Goal: Information Seeking & Learning: Learn about a topic

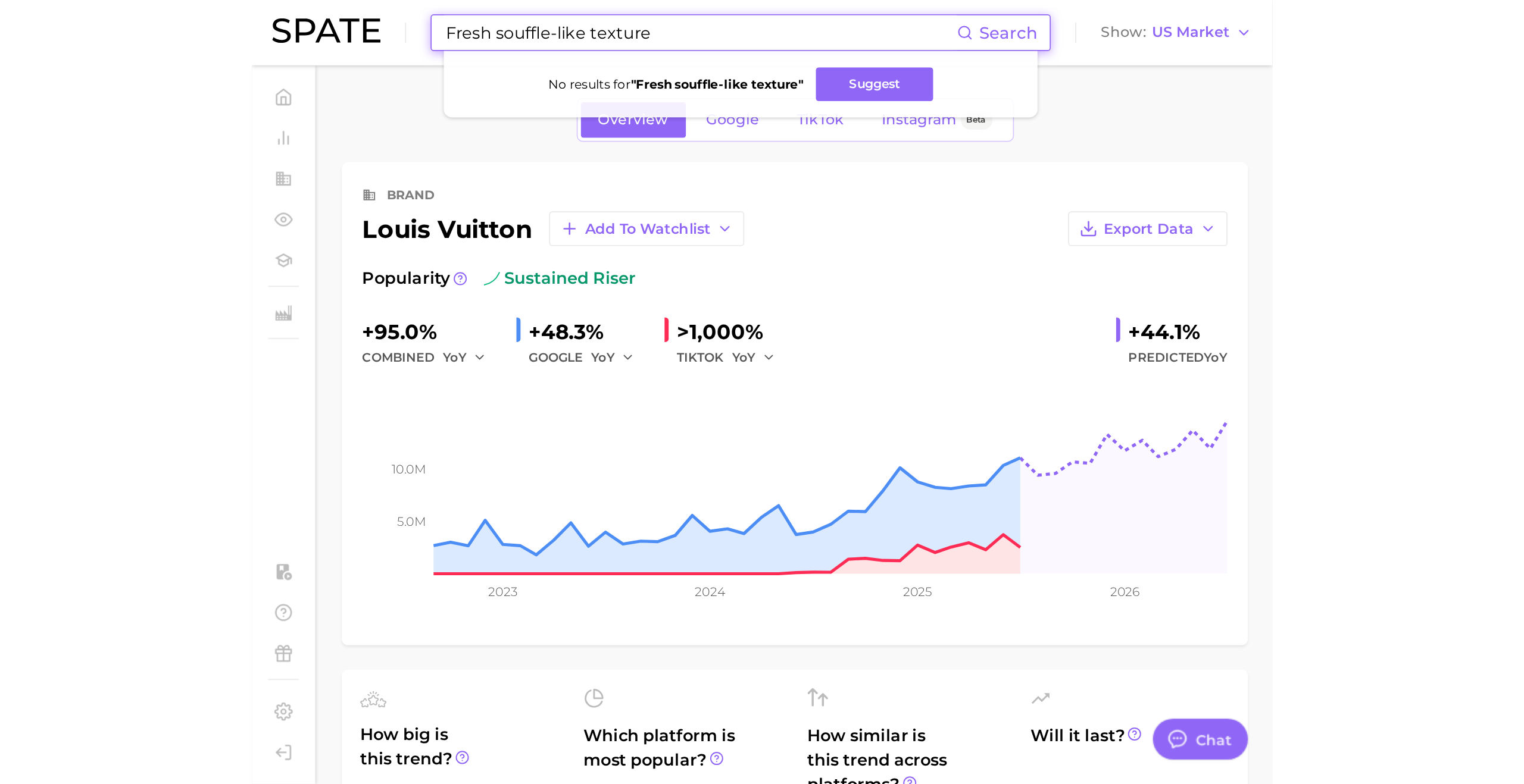
scroll to position [1950, 0]
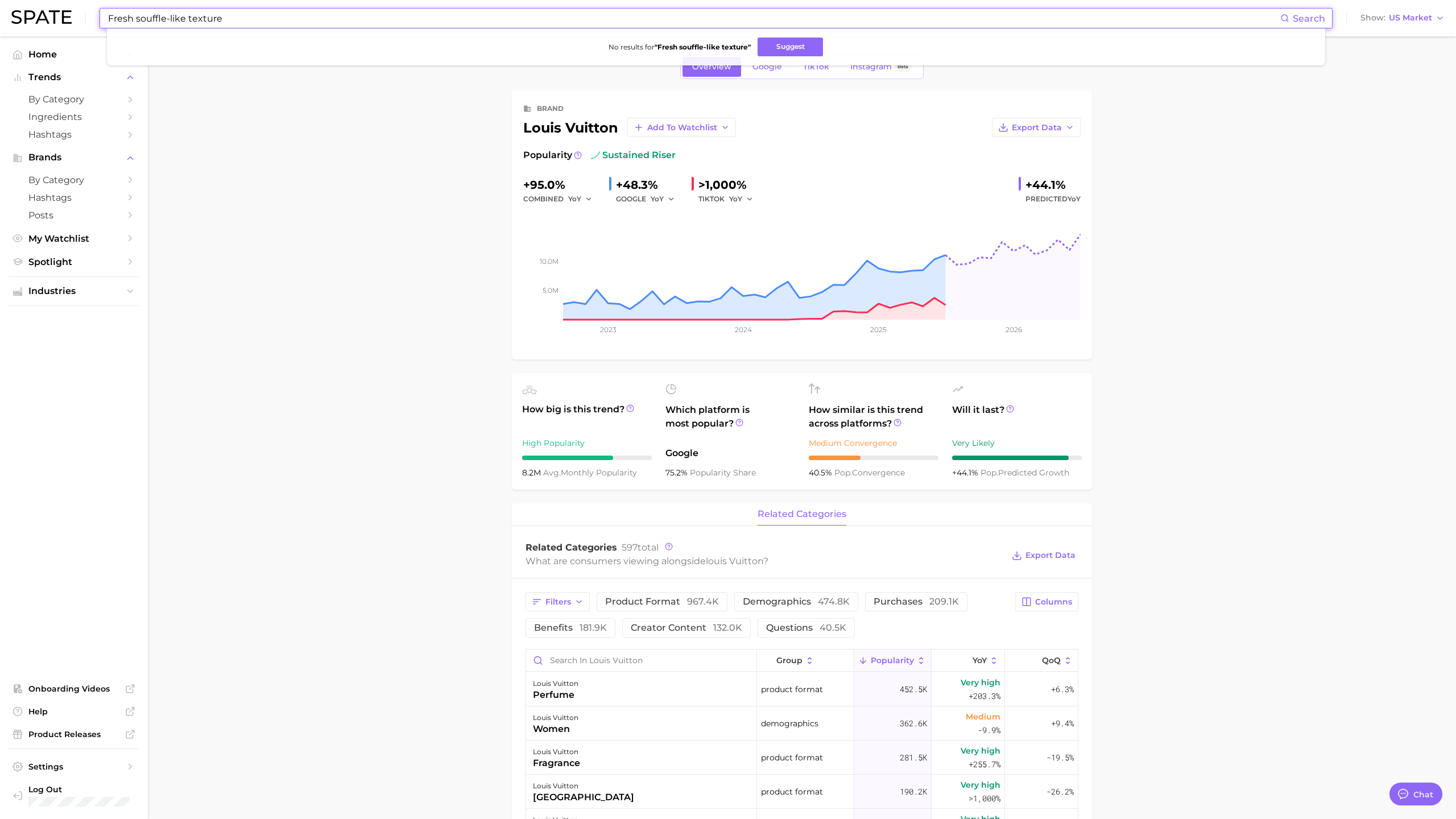
type textarea "x"
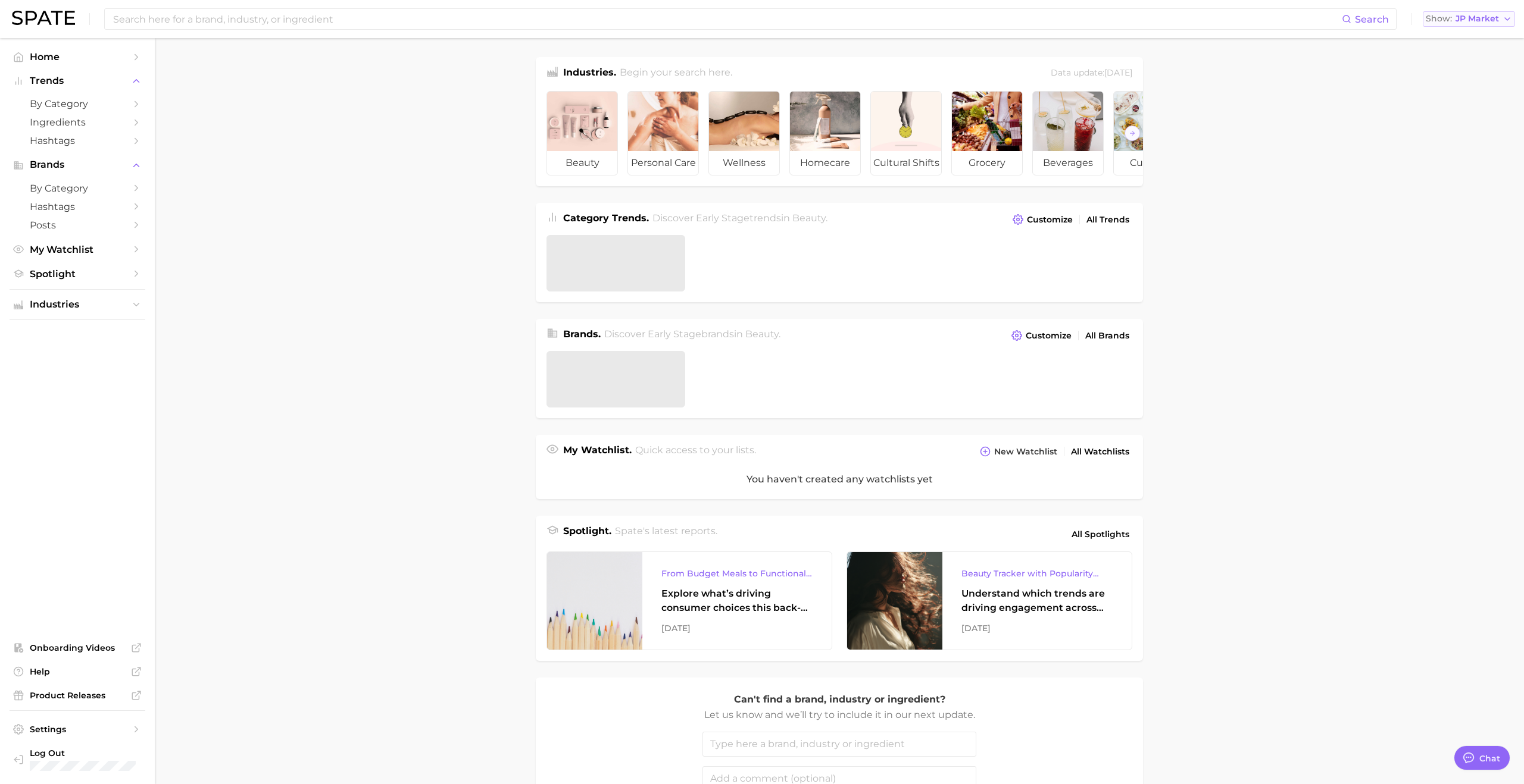
click at [1477, 22] on span "JP Market" at bounding box center [1477, 18] width 44 height 6
click at [1464, 38] on span "[GEOGRAPHIC_DATA]" at bounding box center [1474, 38] width 92 height 10
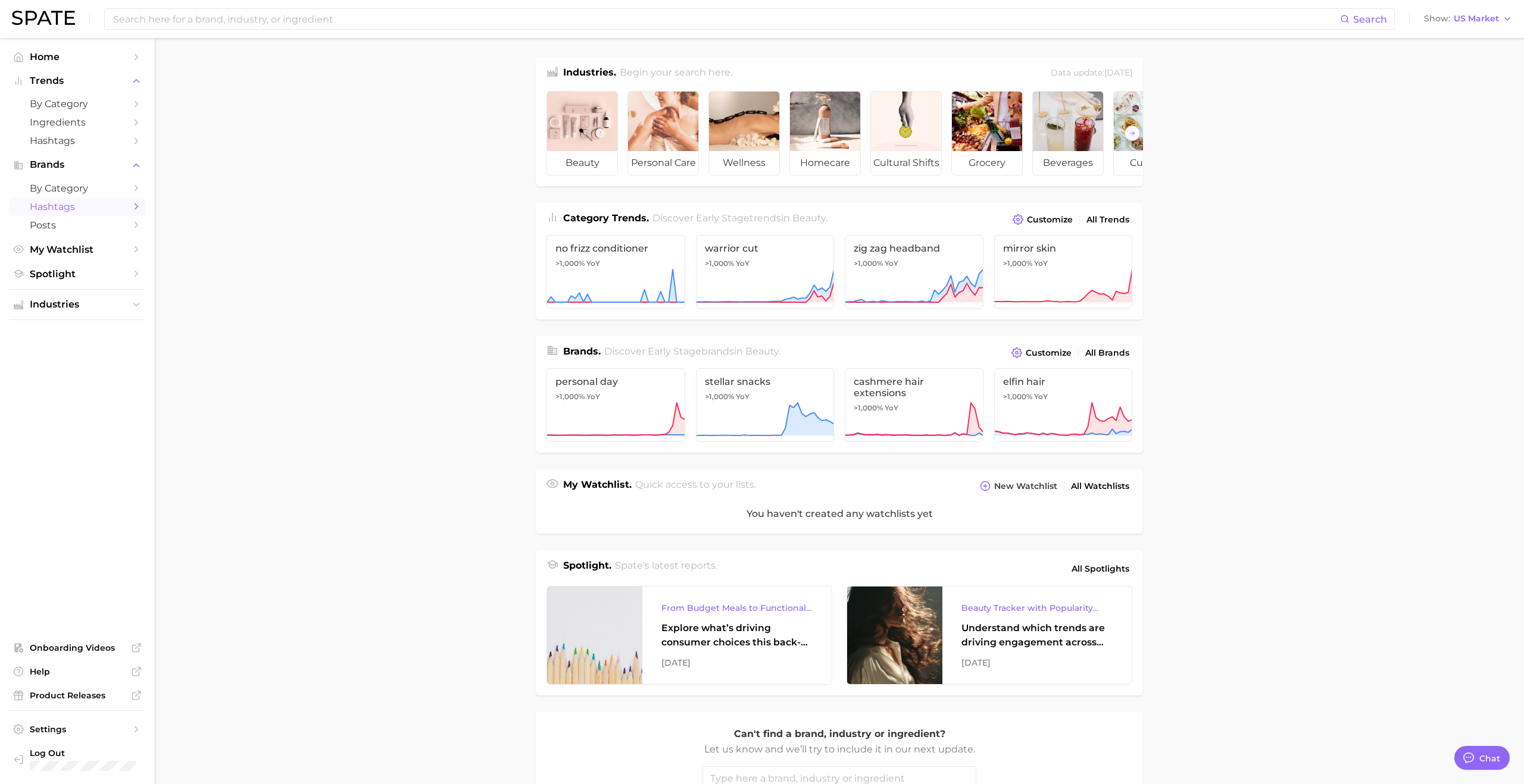
click at [64, 208] on span "Hashtags" at bounding box center [78, 206] width 95 height 11
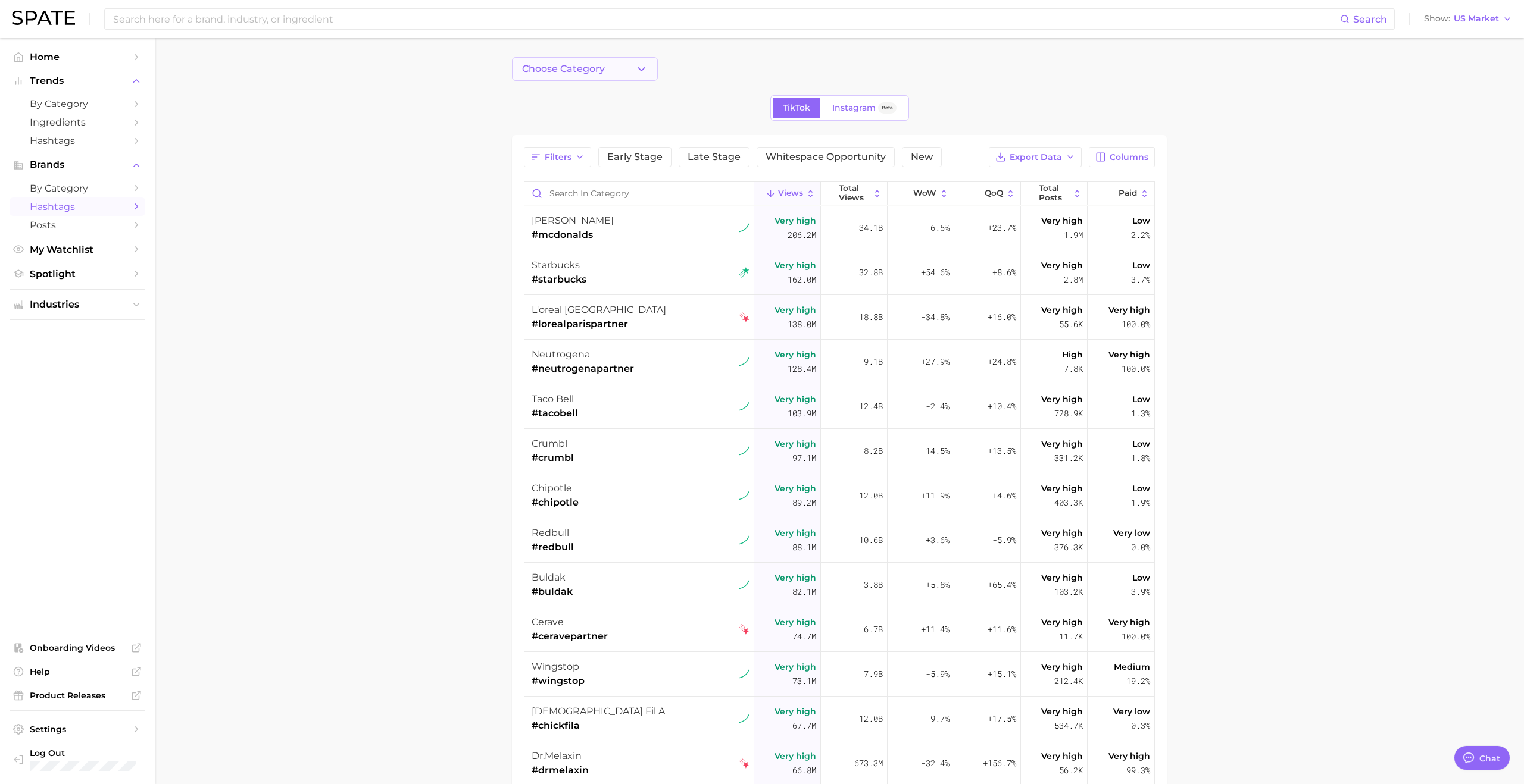
click at [615, 73] on button "Choose Category" at bounding box center [585, 69] width 146 height 24
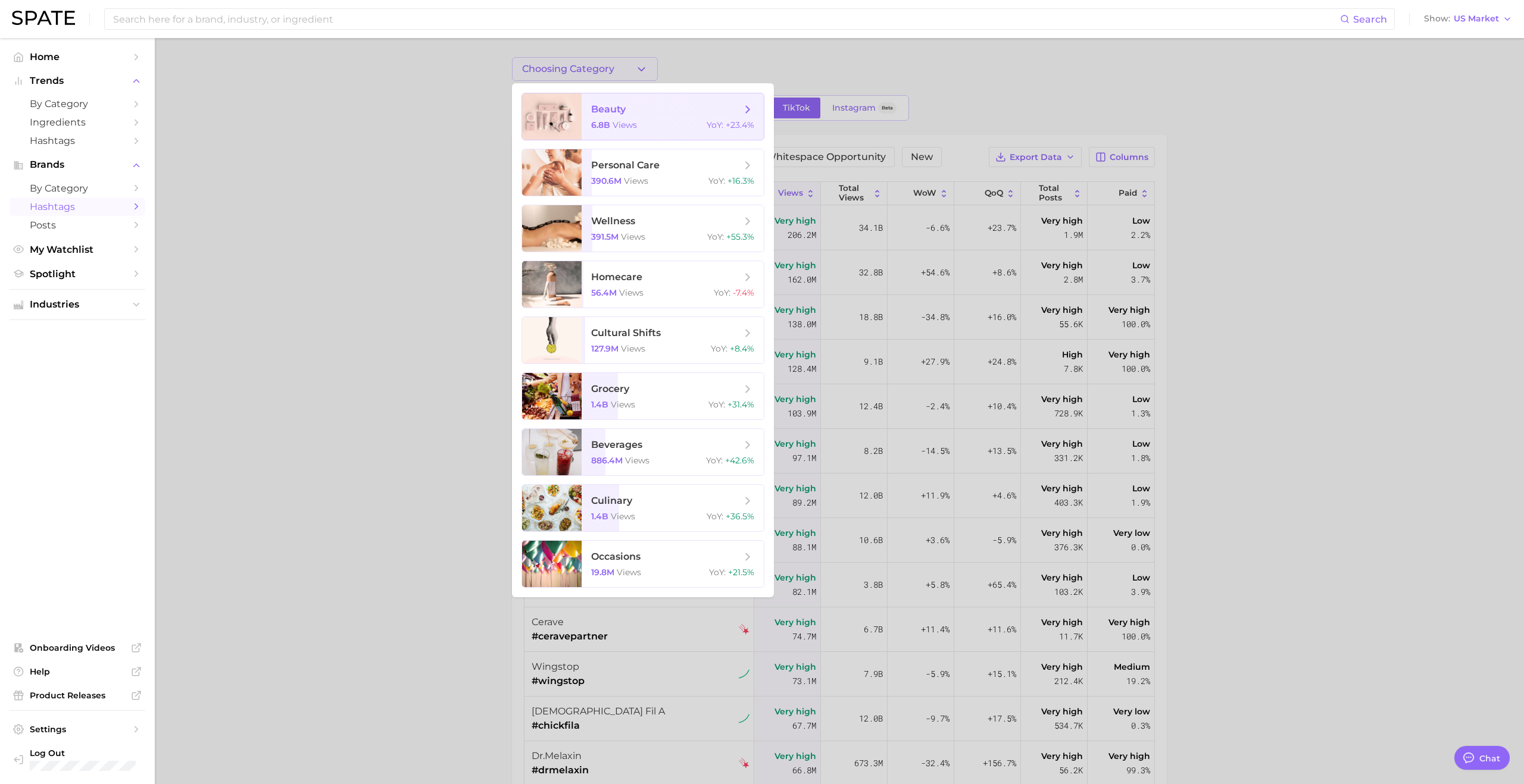
click at [615, 121] on span "views" at bounding box center [625, 125] width 25 height 11
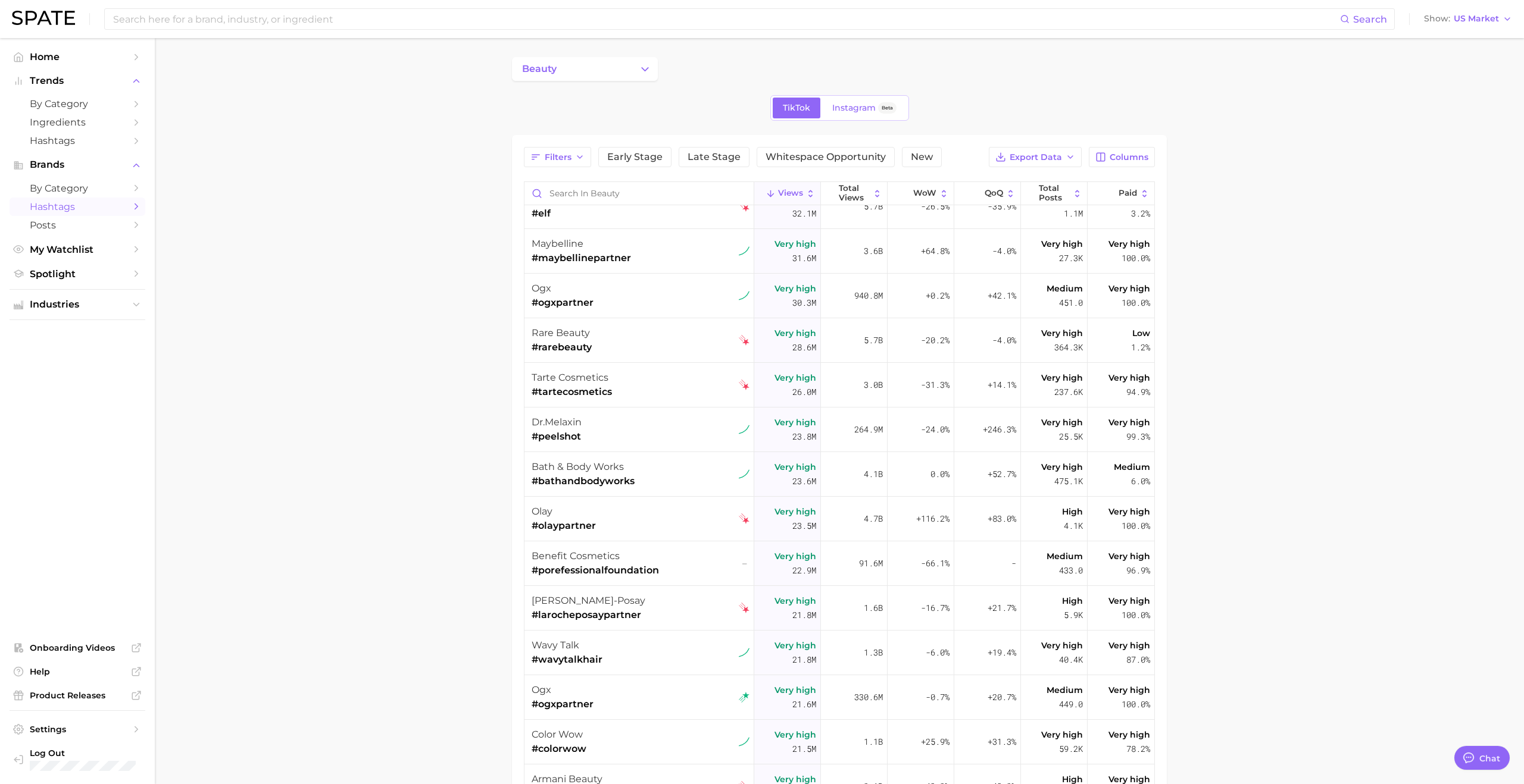
scroll to position [454, 0]
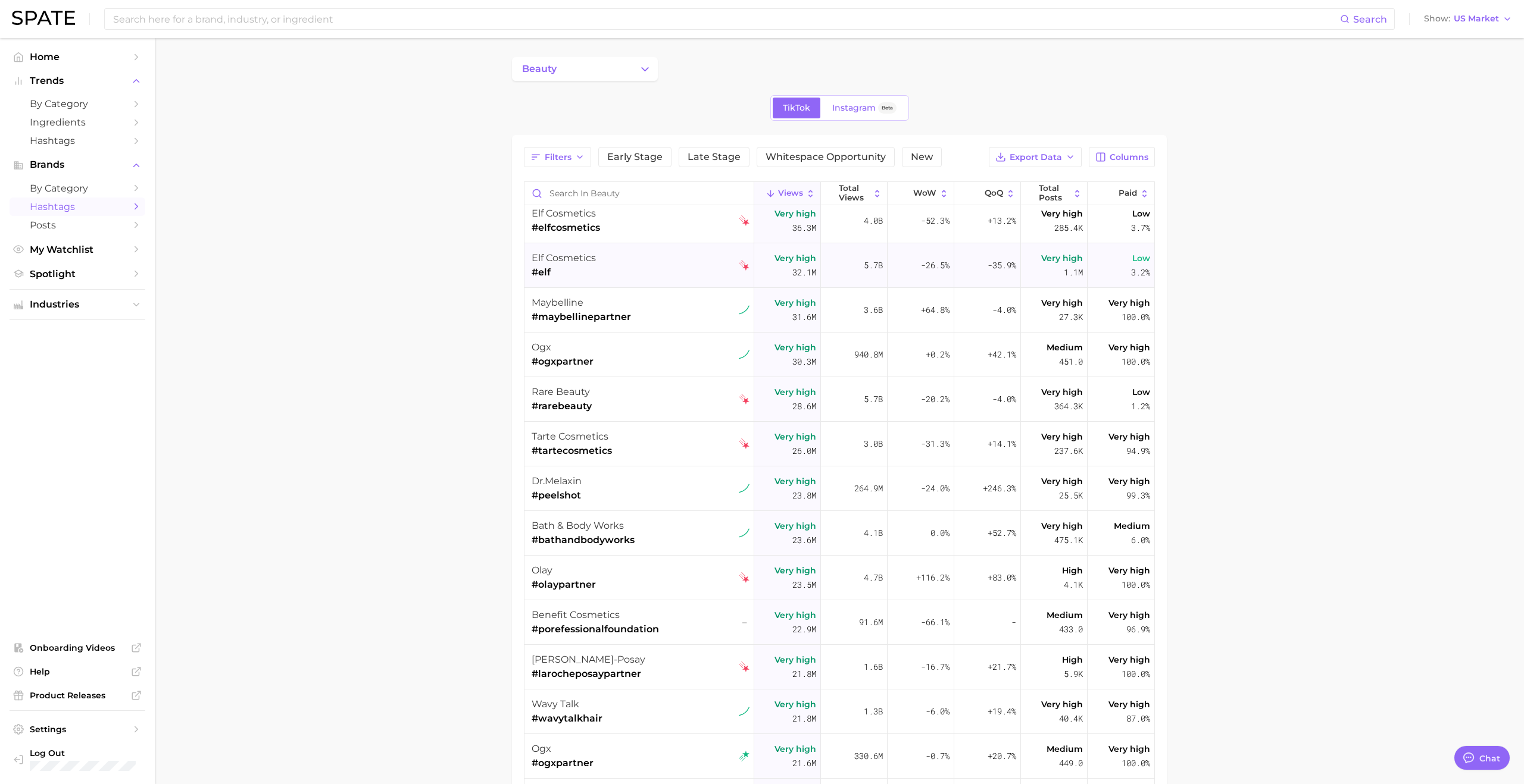
click at [666, 277] on div "elf cosmetics #elf" at bounding box center [640, 266] width 218 height 45
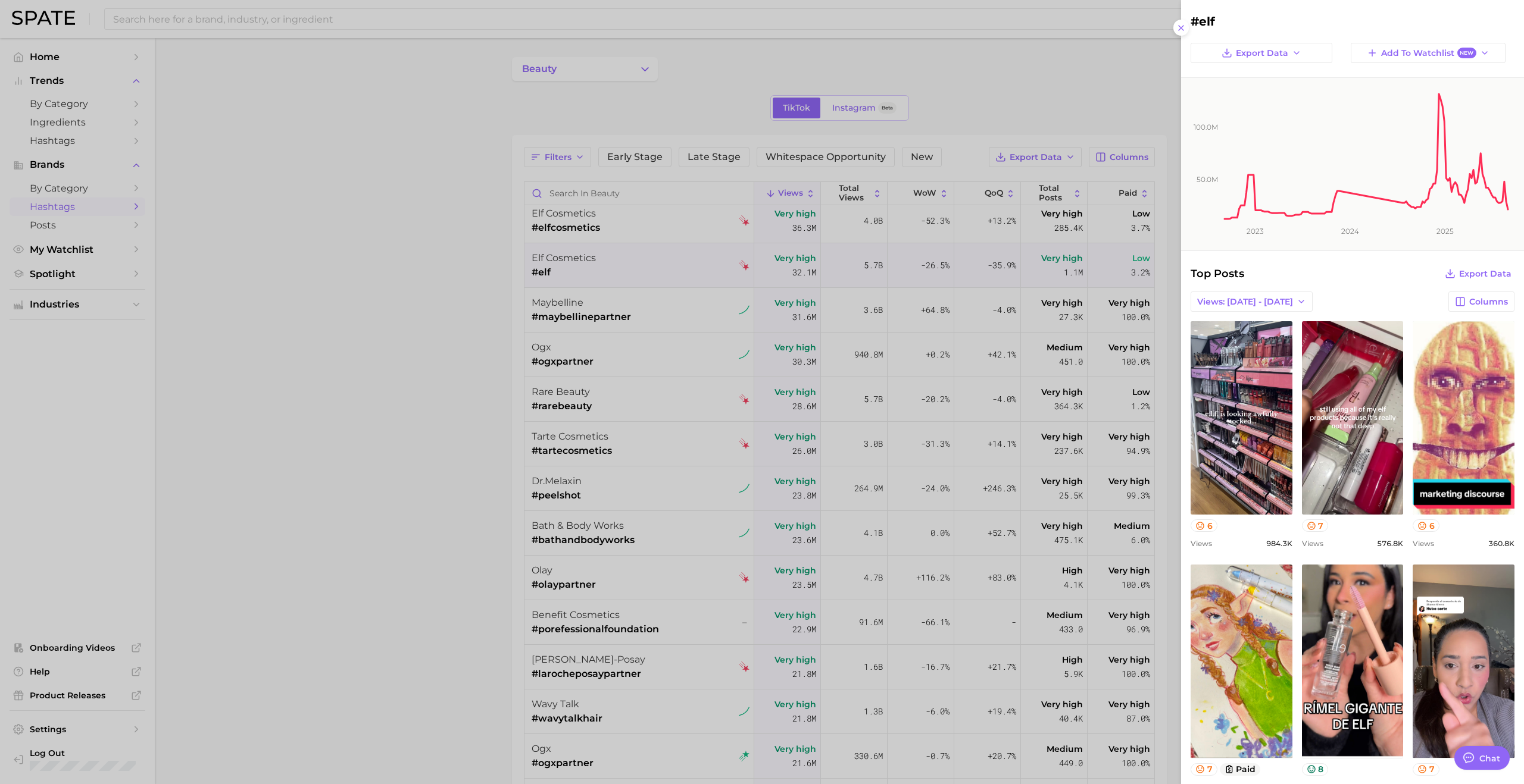
scroll to position [0, 0]
click at [363, 298] on div at bounding box center [762, 392] width 1524 height 784
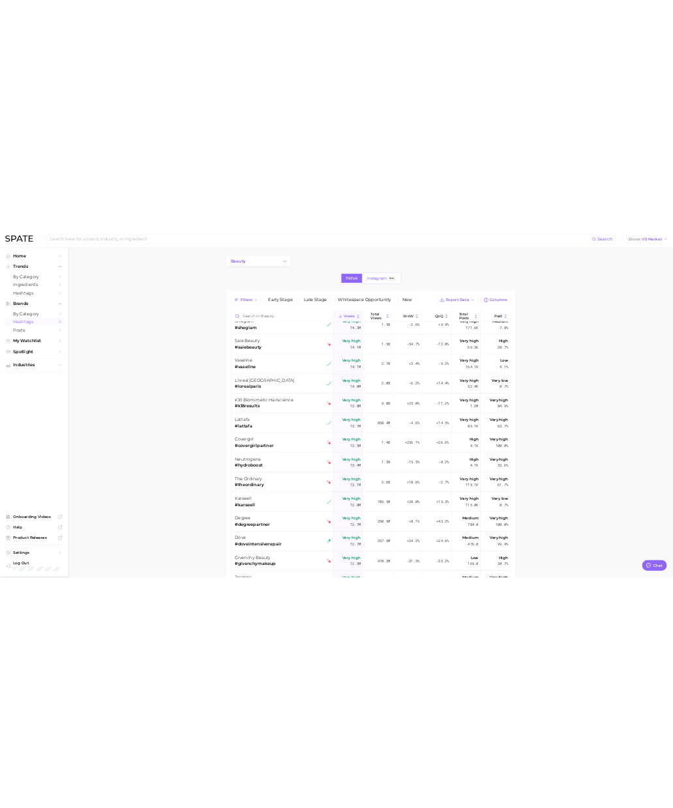
scroll to position [2368, 0]
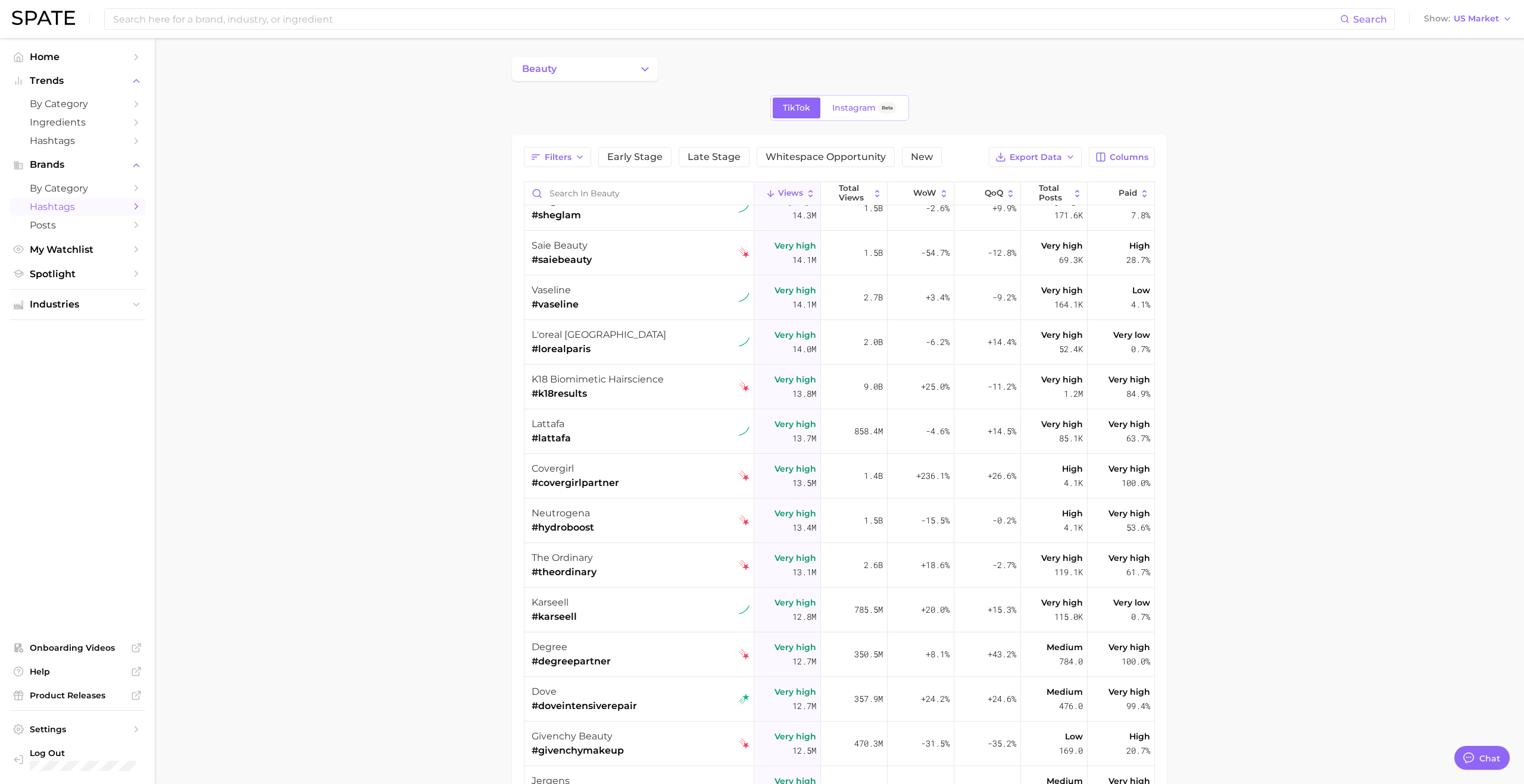
drag, startPoint x: 258, startPoint y: 342, endPoint x: 298, endPoint y: 193, distance: 154.3
click at [259, 340] on main "beauty TikTok Instagram Beta Filters Early Stage Late Stage Whitespace Opportun…" at bounding box center [838, 538] width 1369 height 998
click at [71, 54] on span "Home" at bounding box center [78, 57] width 95 height 11
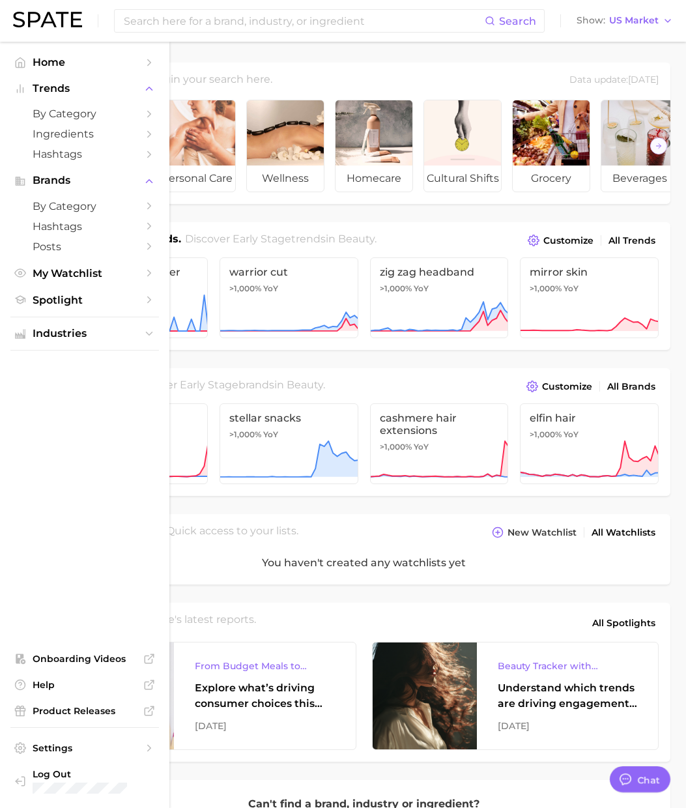
type textarea "x"
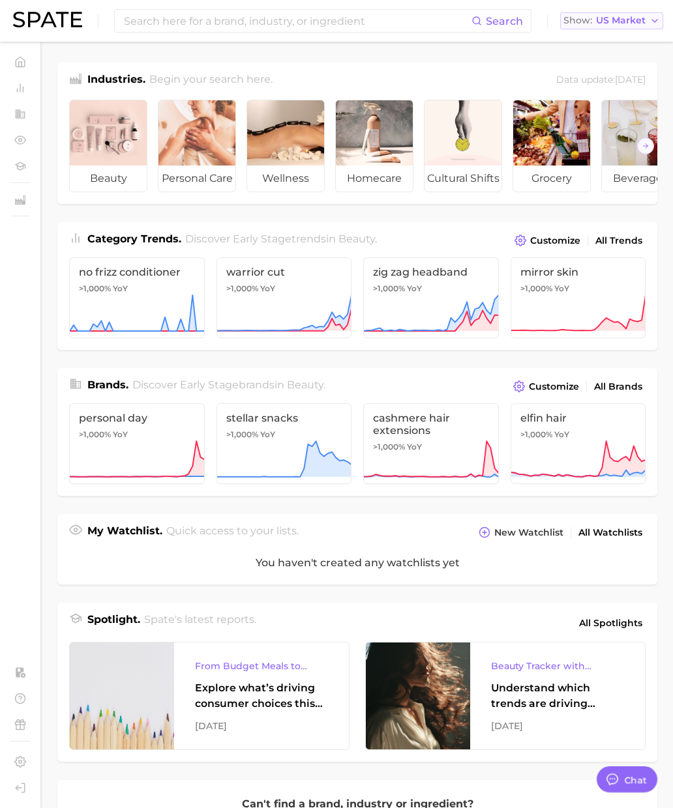
click at [624, 22] on span "US Market" at bounding box center [621, 20] width 50 height 7
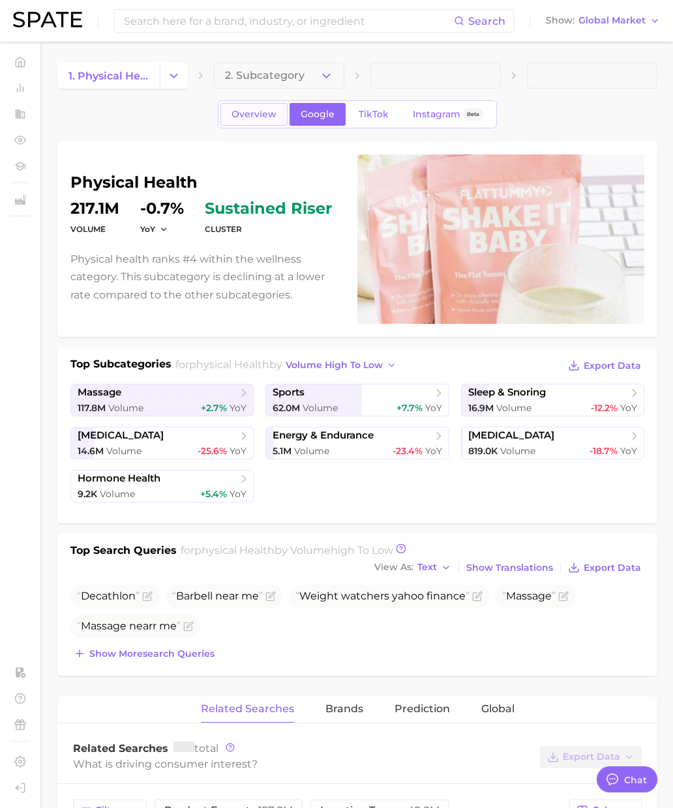
click at [257, 115] on span "Overview" at bounding box center [253, 114] width 45 height 11
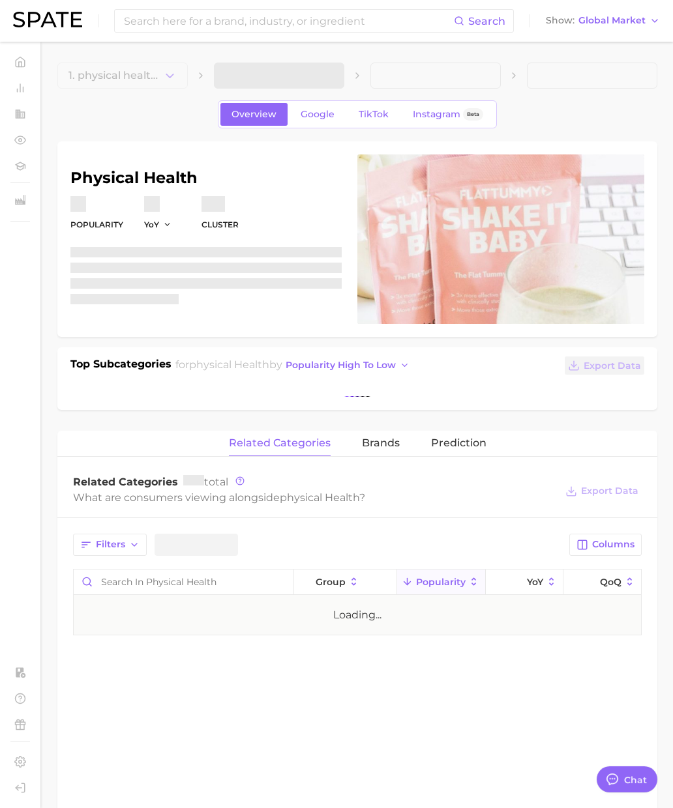
scroll to position [2137, 0]
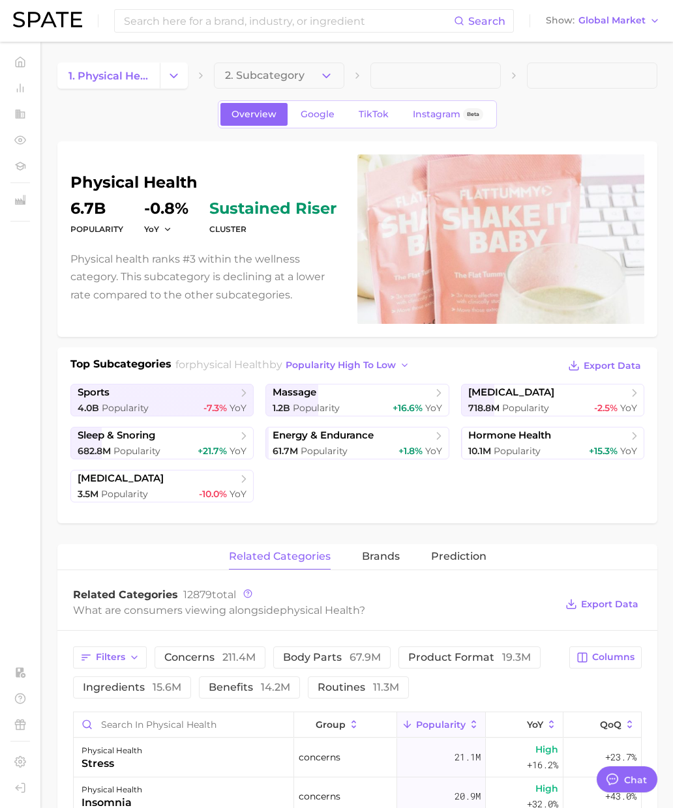
click at [246, 164] on div "physical health Popularity 6.7b YoY -0.8% cluster sustained riser Physical heal…" at bounding box center [357, 238] width 574 height 169
click at [317, 85] on button "2. Subcategory" at bounding box center [279, 76] width 130 height 26
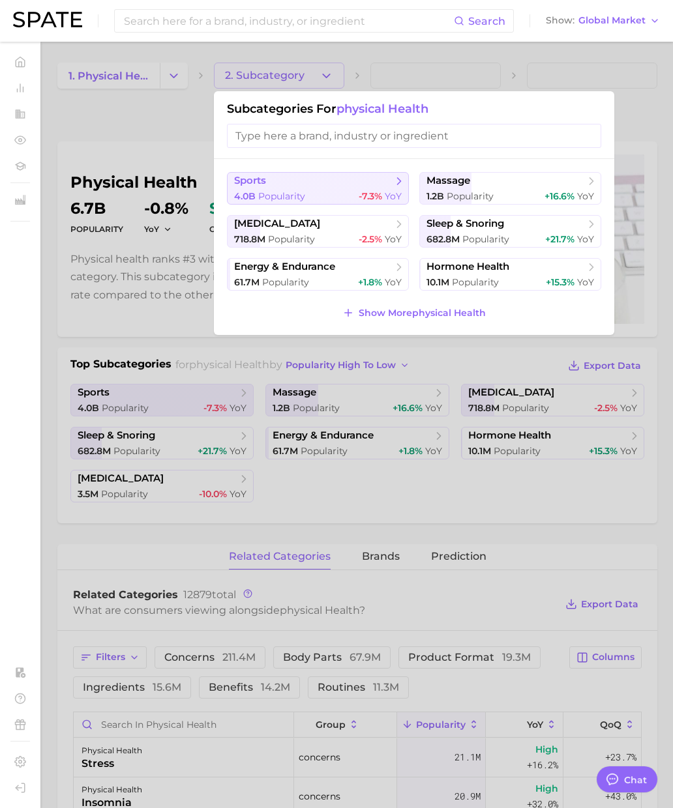
click at [297, 188] on button "sports 4.0b Popularity -7.3% YoY" at bounding box center [318, 188] width 182 height 33
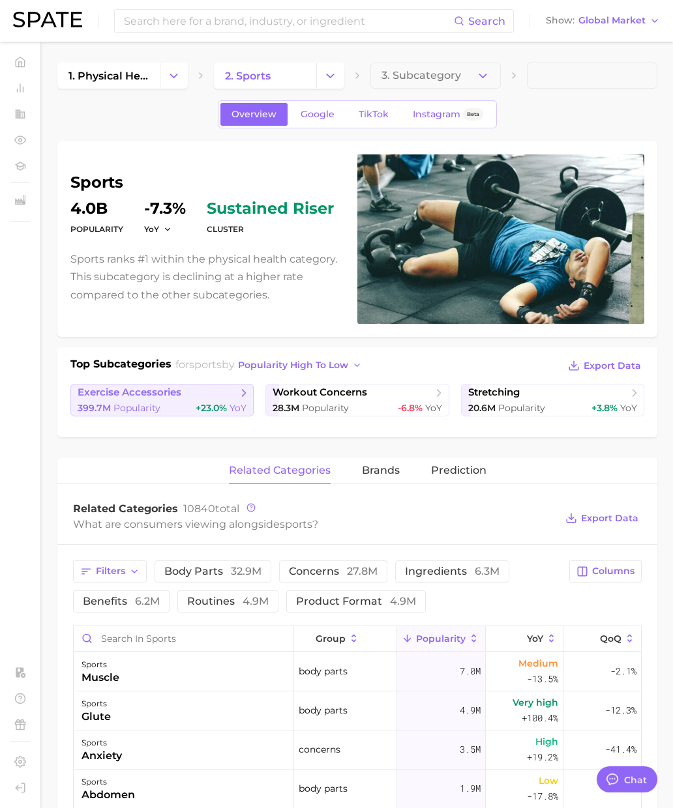
click at [160, 407] on div "399.7m Popularity +23.0% YoY" at bounding box center [162, 408] width 169 height 12
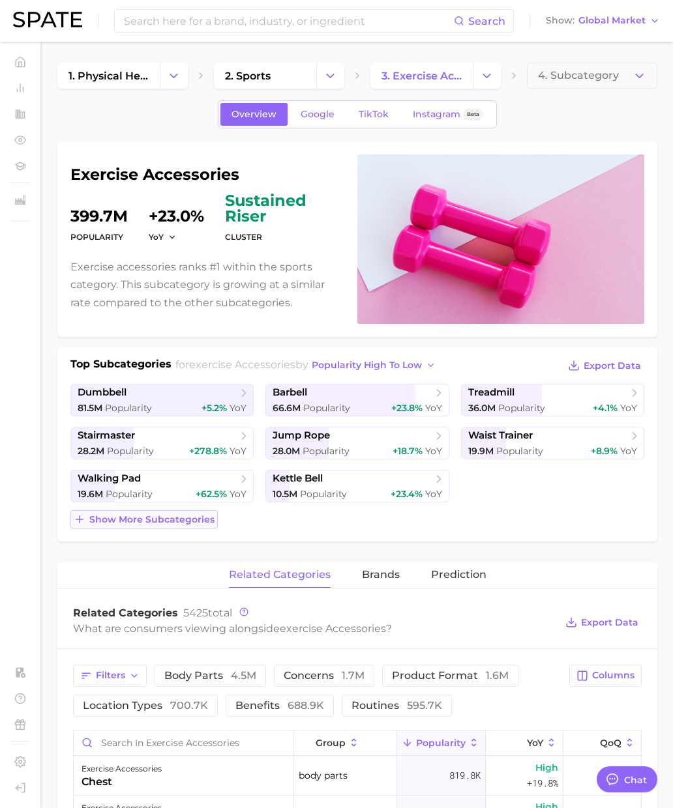
click at [167, 520] on span "Show more subcategories" at bounding box center [151, 519] width 125 height 11
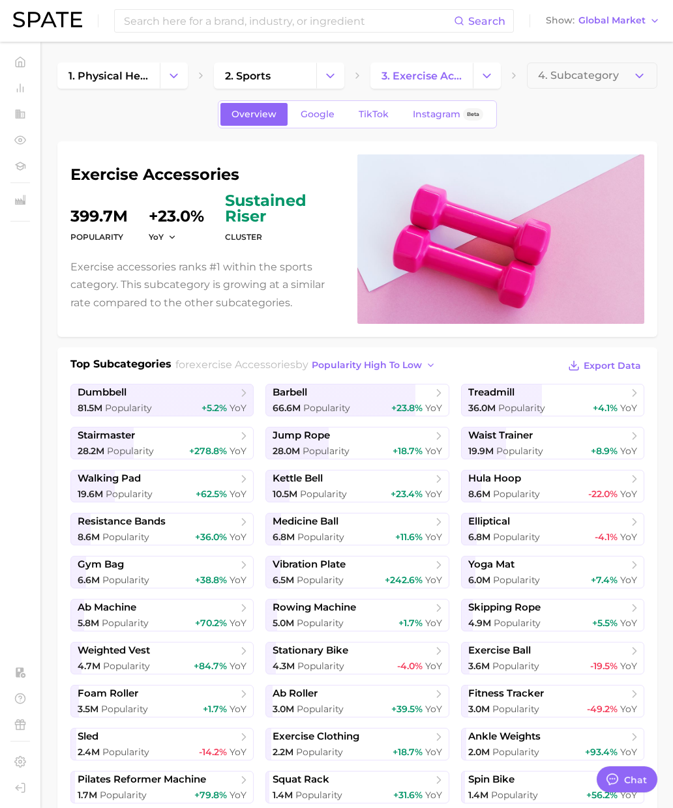
drag, startPoint x: 190, startPoint y: 113, endPoint x: 182, endPoint y: 93, distance: 21.1
click at [190, 113] on div "Overview Google TikTok Instagram Beta" at bounding box center [357, 114] width 600 height 28
click at [173, 78] on icon "Change Category" at bounding box center [174, 76] width 14 height 14
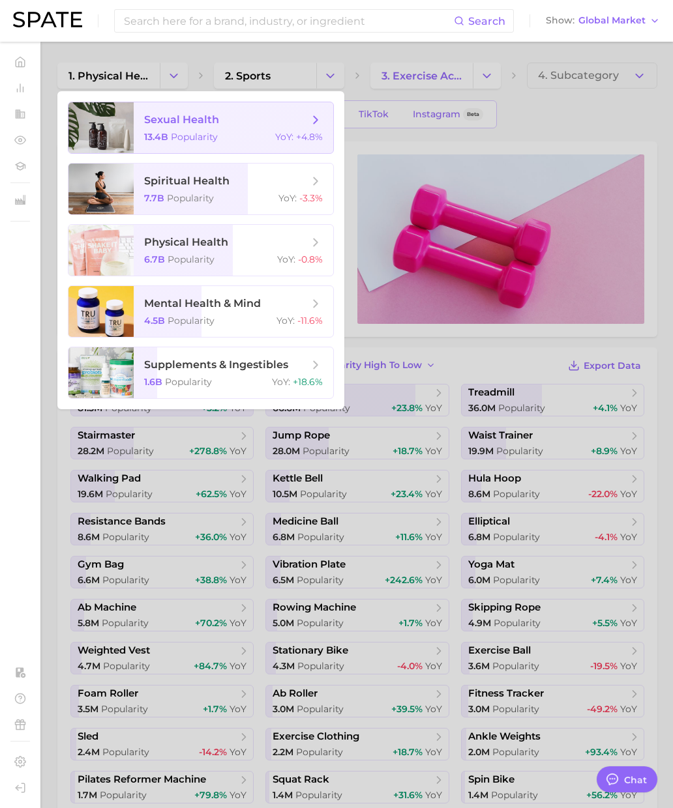
click at [213, 132] on span "Popularity" at bounding box center [194, 137] width 47 height 12
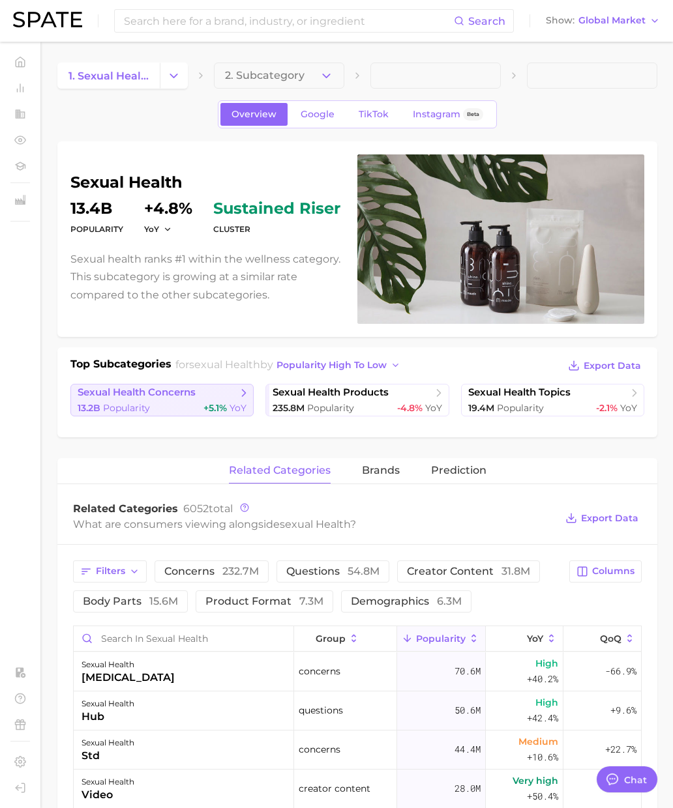
click at [175, 400] on link "sexual health concerns 13.2b Popularity +5.1% YoY" at bounding box center [161, 400] width 183 height 33
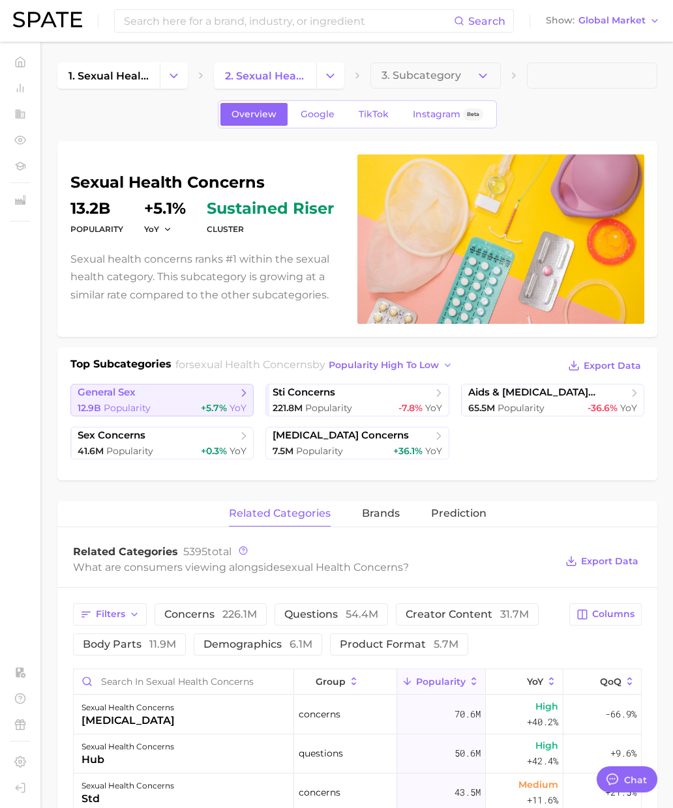
click at [153, 398] on span "general sex" at bounding box center [158, 393] width 160 height 13
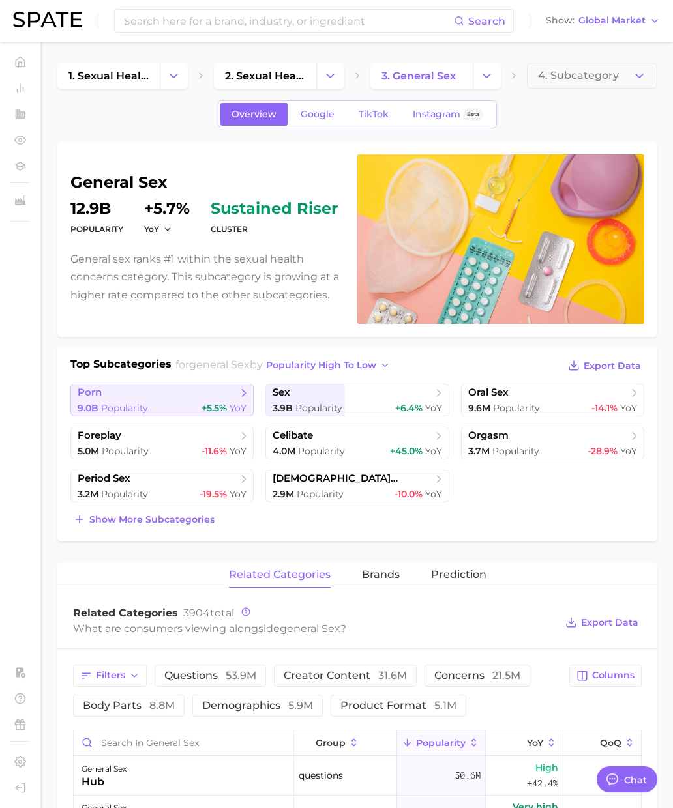
click at [132, 409] on span "Popularity" at bounding box center [124, 408] width 47 height 12
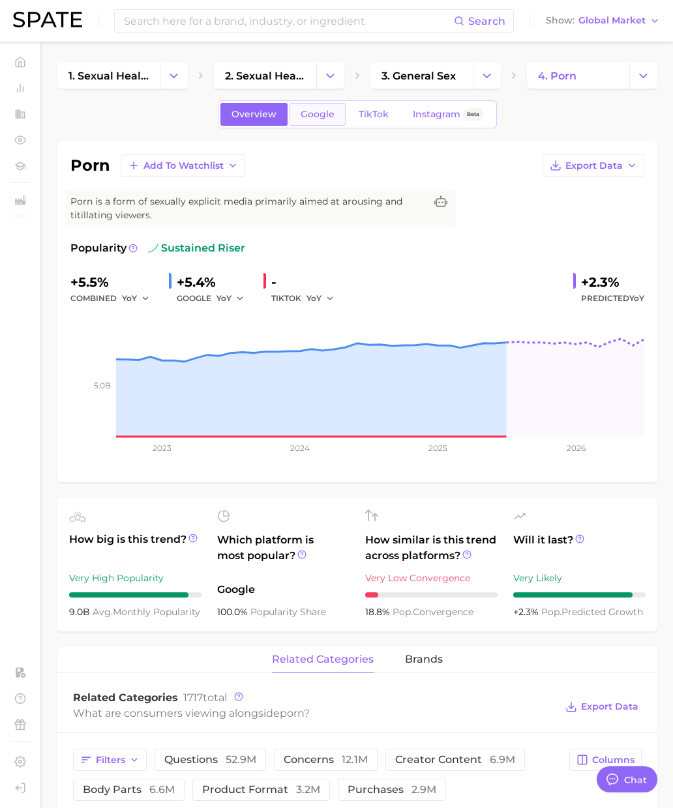
click at [327, 122] on link "Google" at bounding box center [317, 114] width 56 height 23
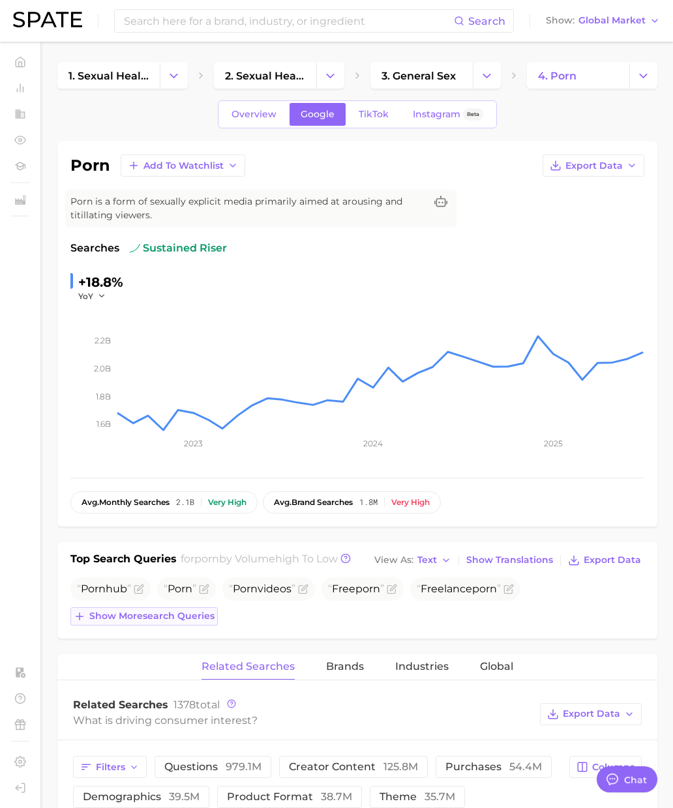
click at [192, 619] on span "Show more search queries" at bounding box center [151, 616] width 125 height 11
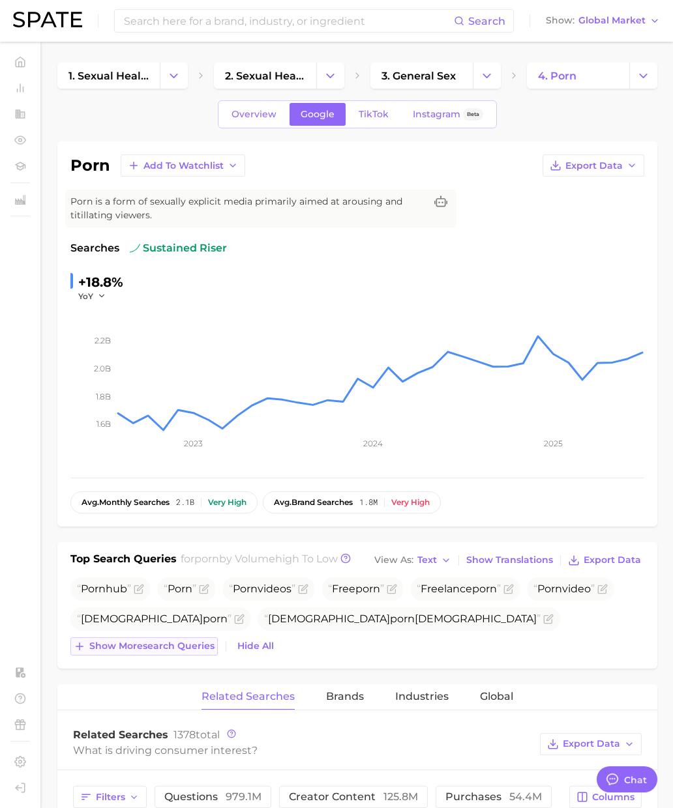
click at [198, 645] on span "Show more search queries" at bounding box center [151, 646] width 125 height 11
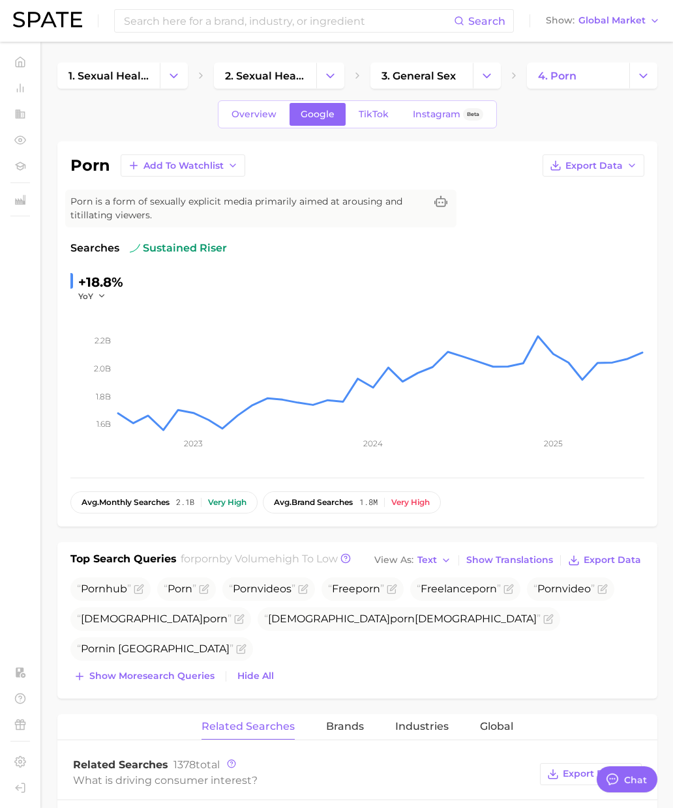
click at [214, 687] on div "Top Search Queries for porn by Volume high to low View As Text Show Translation…" at bounding box center [357, 620] width 600 height 156
click at [209, 680] on span "Show more search queries" at bounding box center [151, 676] width 125 height 11
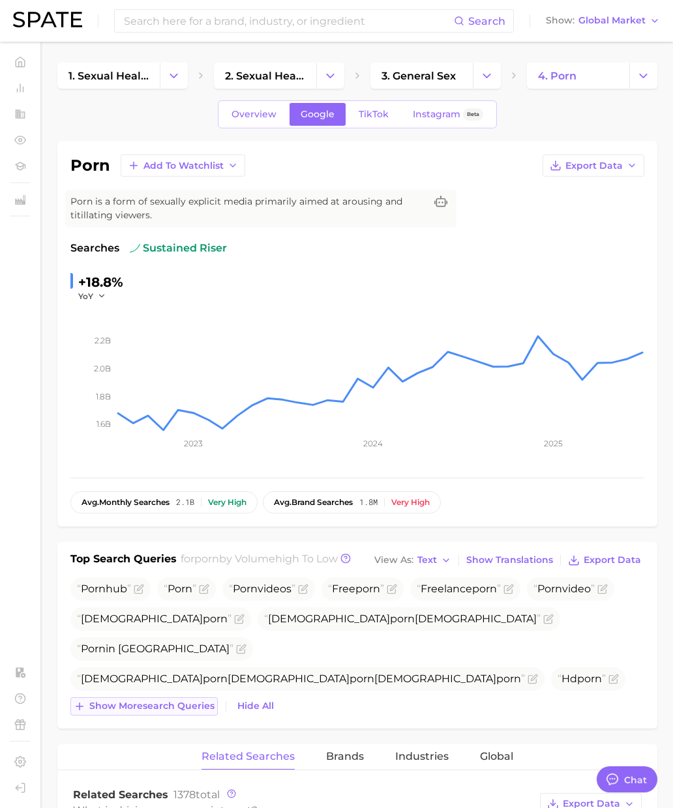
click at [206, 703] on span "Show more search queries" at bounding box center [151, 706] width 125 height 11
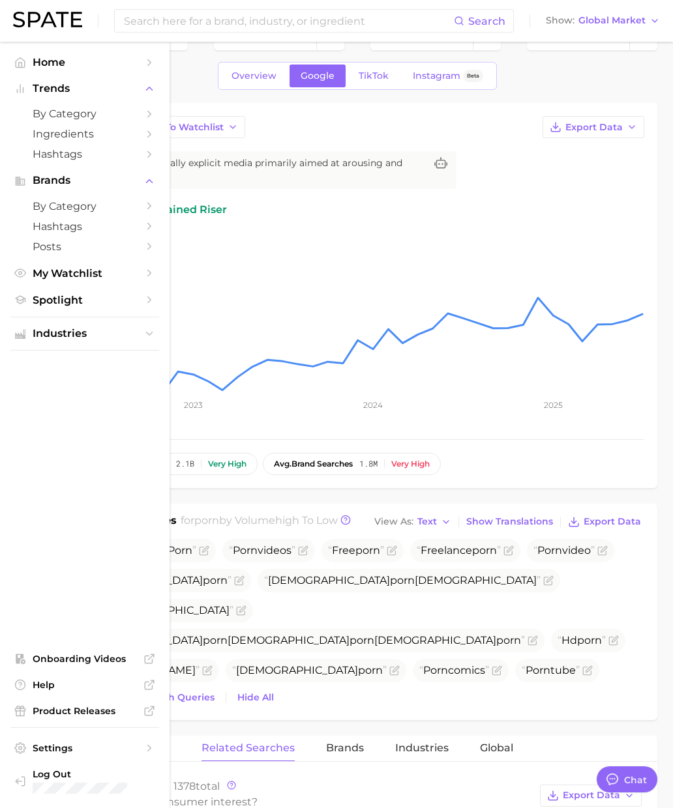
scroll to position [78, 0]
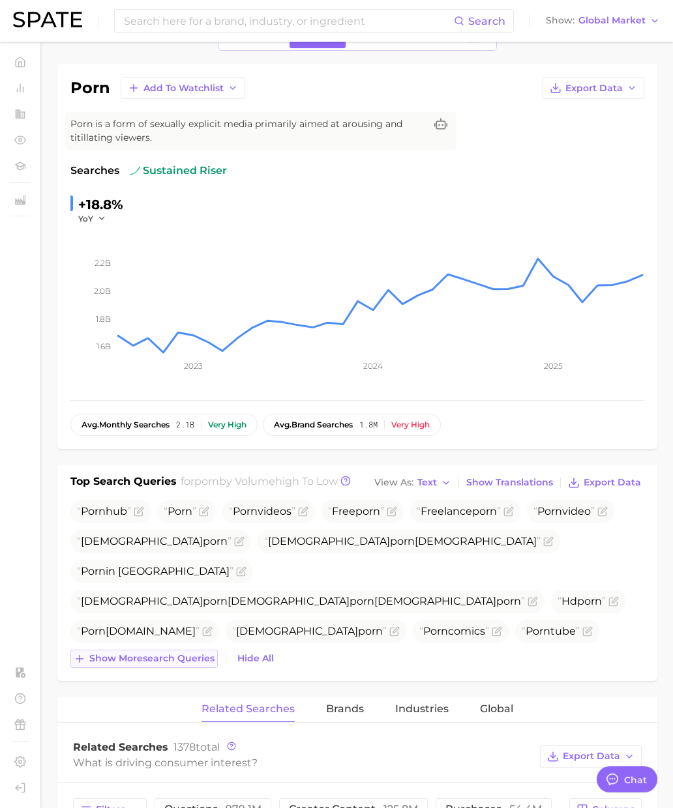
click at [205, 660] on span "Show more search queries" at bounding box center [151, 658] width 125 height 11
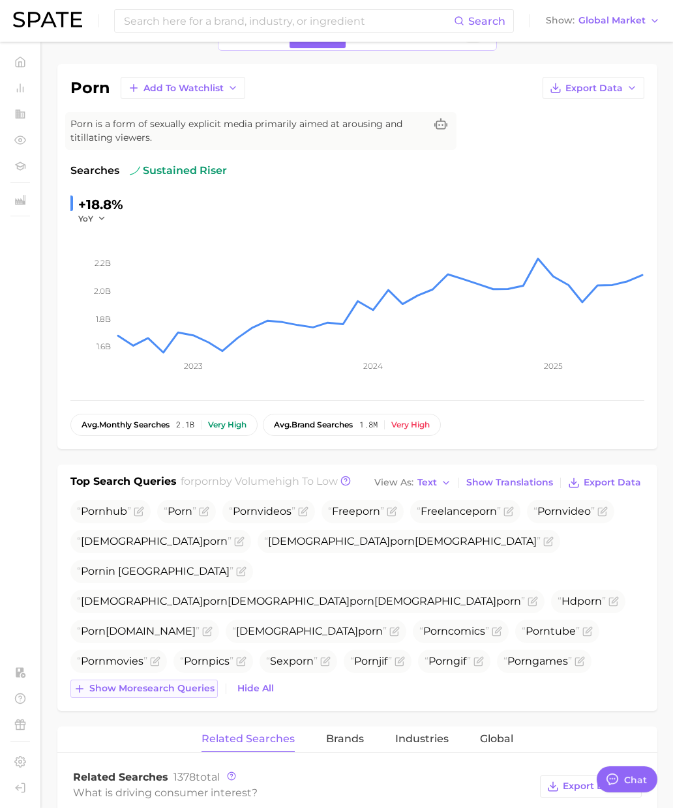
click at [197, 694] on span "Show more search queries" at bounding box center [151, 688] width 125 height 11
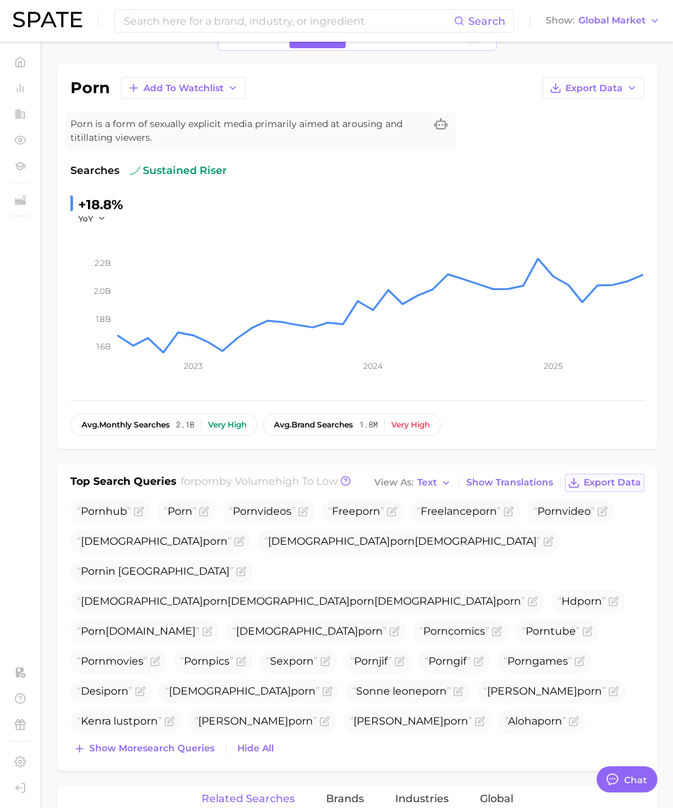
click at [607, 484] on span "Export Data" at bounding box center [611, 482] width 57 height 11
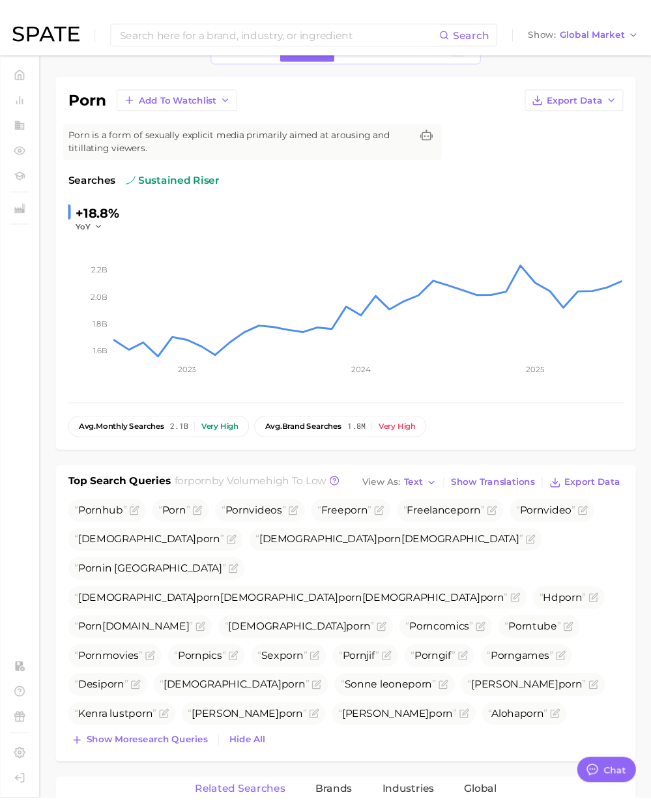
scroll to position [0, 0]
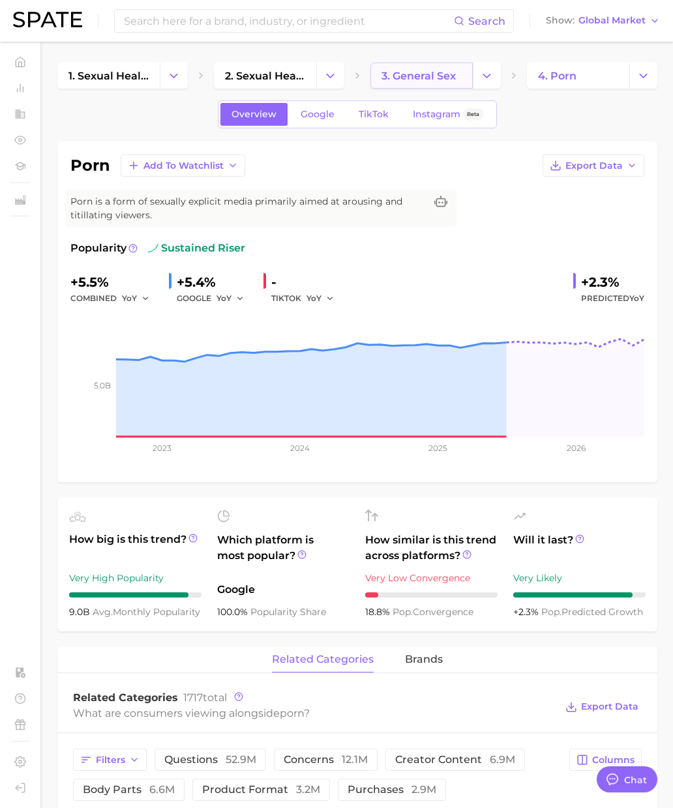
click at [410, 78] on span "3. general sex" at bounding box center [418, 76] width 74 height 12
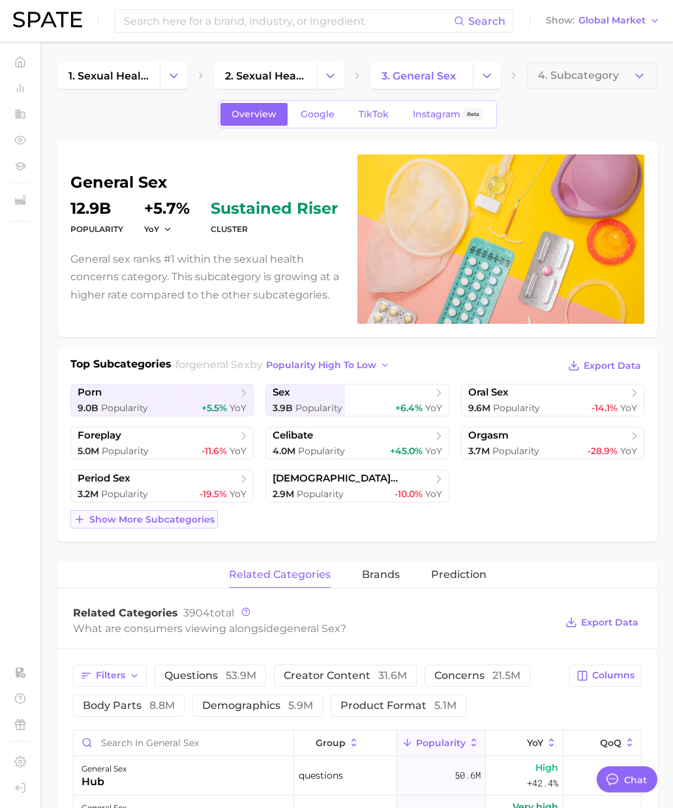
click at [197, 523] on span "Show more subcategories" at bounding box center [151, 519] width 125 height 11
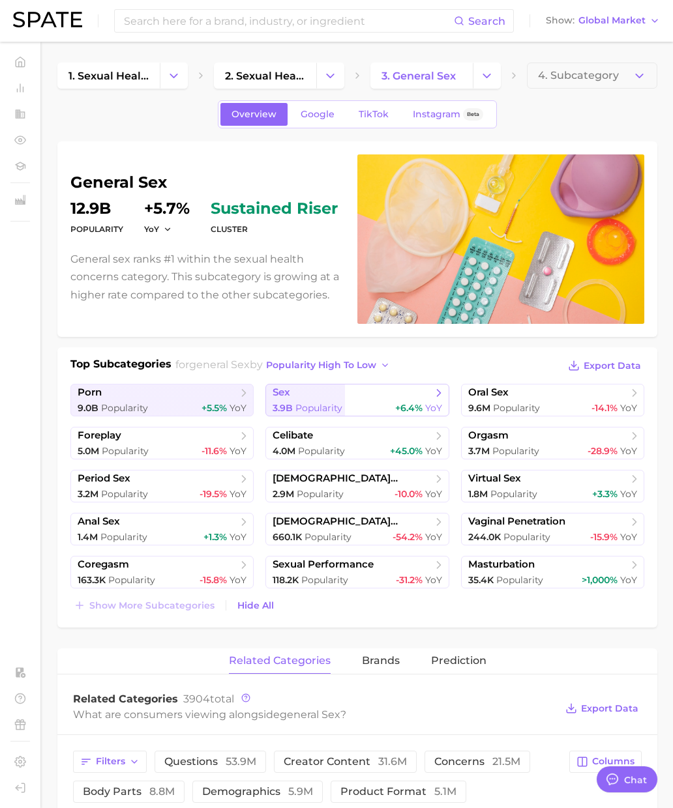
click at [319, 400] on link "sex 3.9b Popularity +6.4% YoY" at bounding box center [356, 400] width 183 height 33
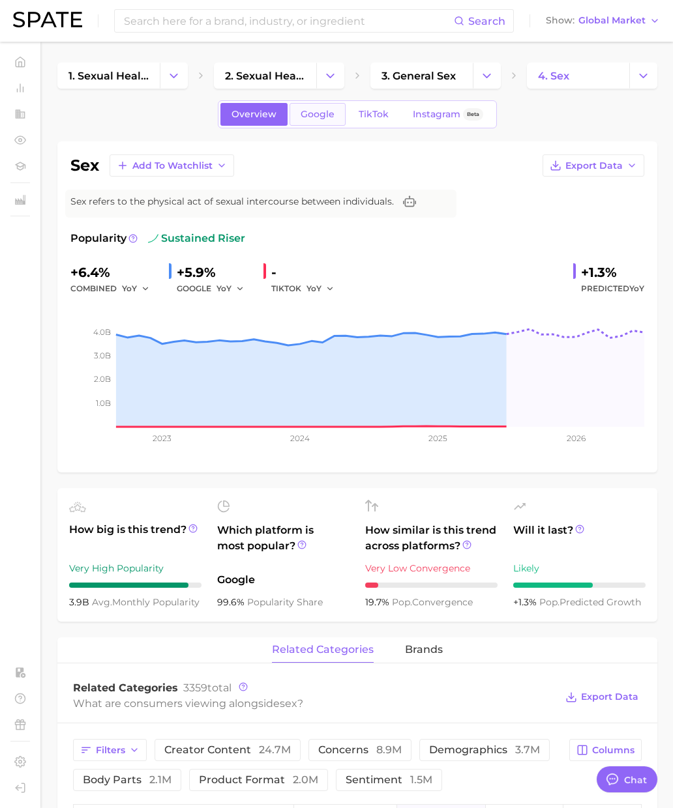
click at [311, 113] on span "Google" at bounding box center [318, 114] width 34 height 11
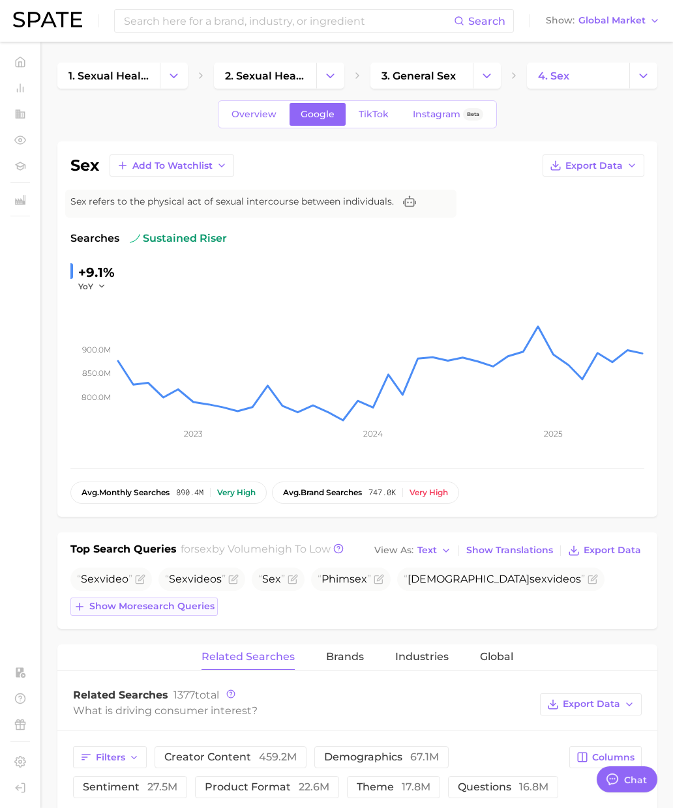
click at [190, 598] on button "Show more search queries" at bounding box center [143, 607] width 147 height 18
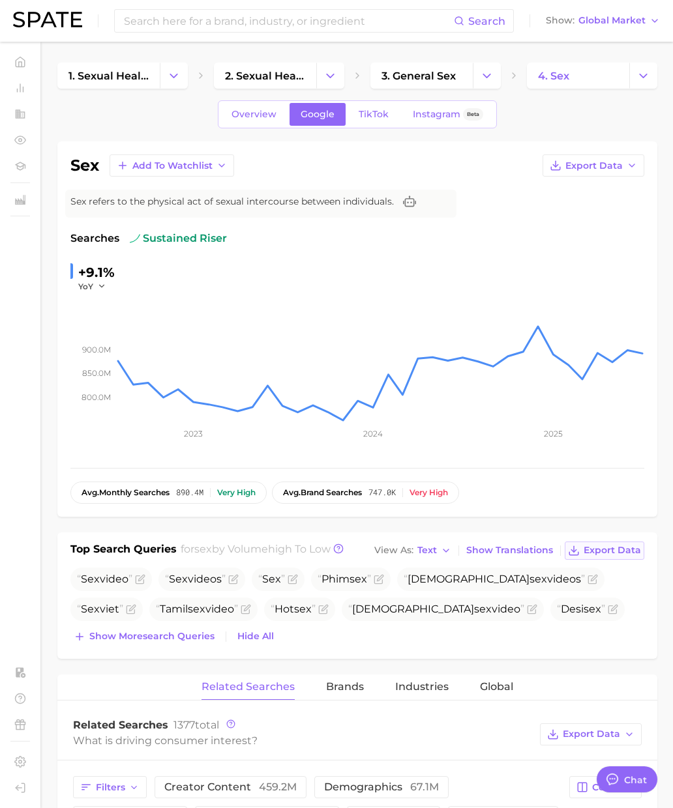
click at [617, 549] on span "Export Data" at bounding box center [611, 550] width 57 height 11
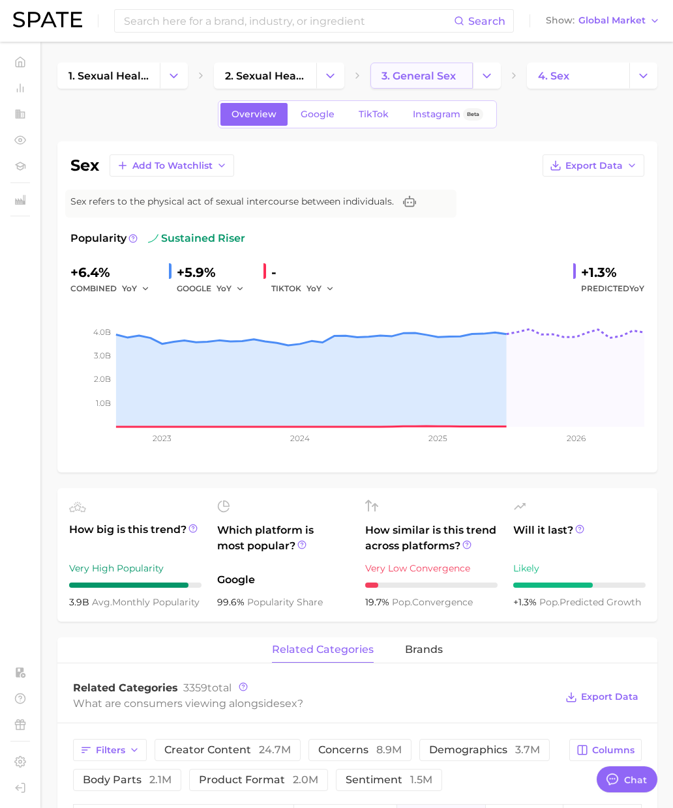
click at [412, 81] on span "3. general sex" at bounding box center [418, 76] width 74 height 12
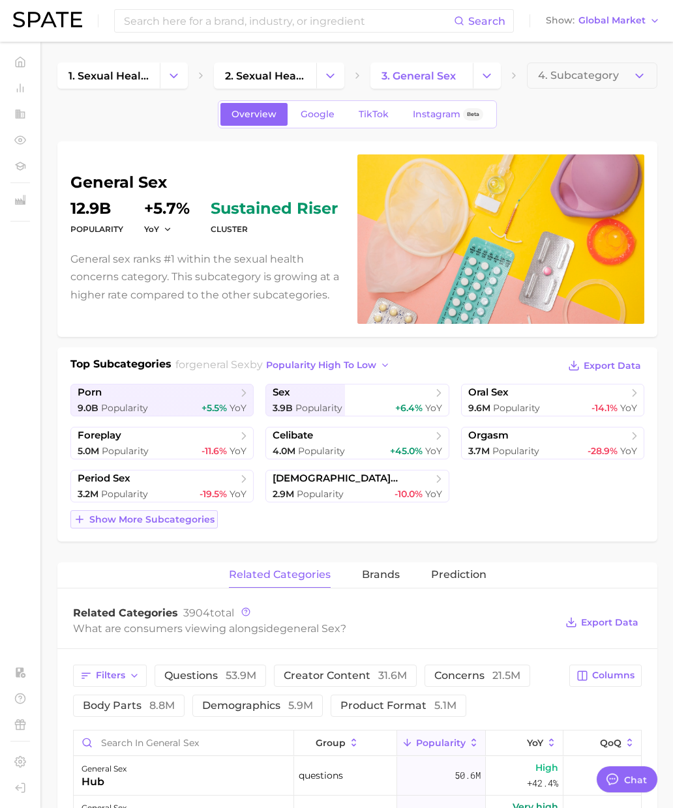
click at [196, 520] on span "Show more subcategories" at bounding box center [151, 519] width 125 height 11
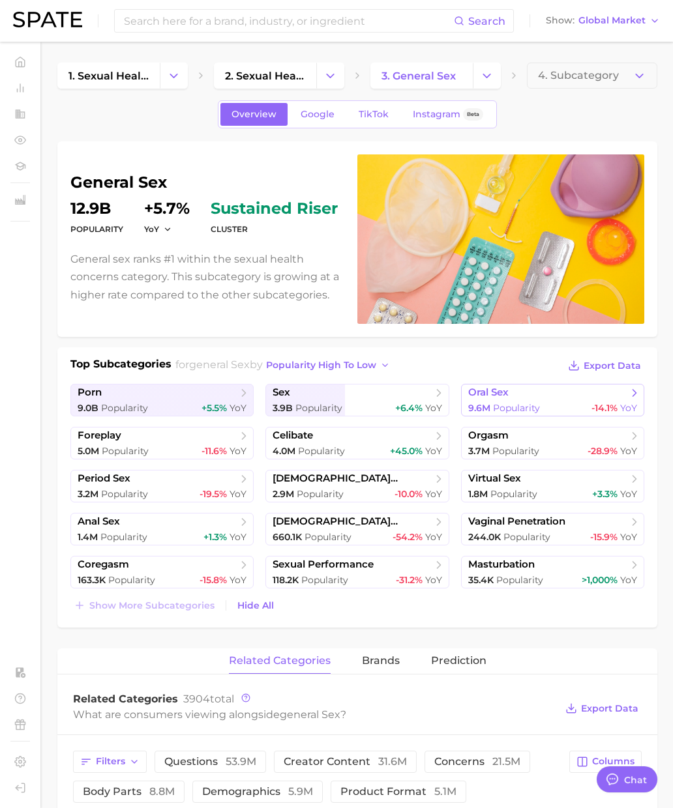
click at [525, 407] on span "Popularity" at bounding box center [516, 408] width 47 height 12
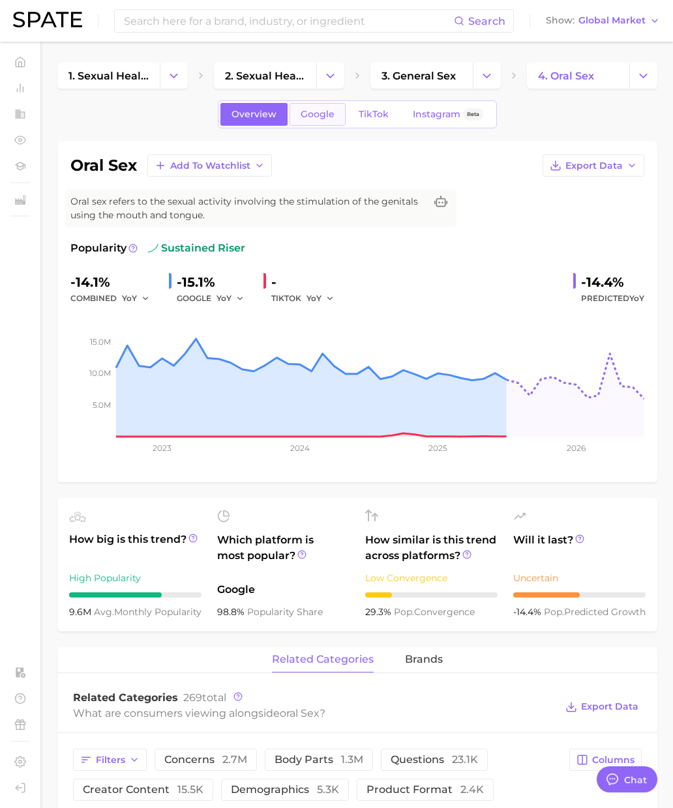
click at [304, 117] on span "Google" at bounding box center [318, 114] width 34 height 11
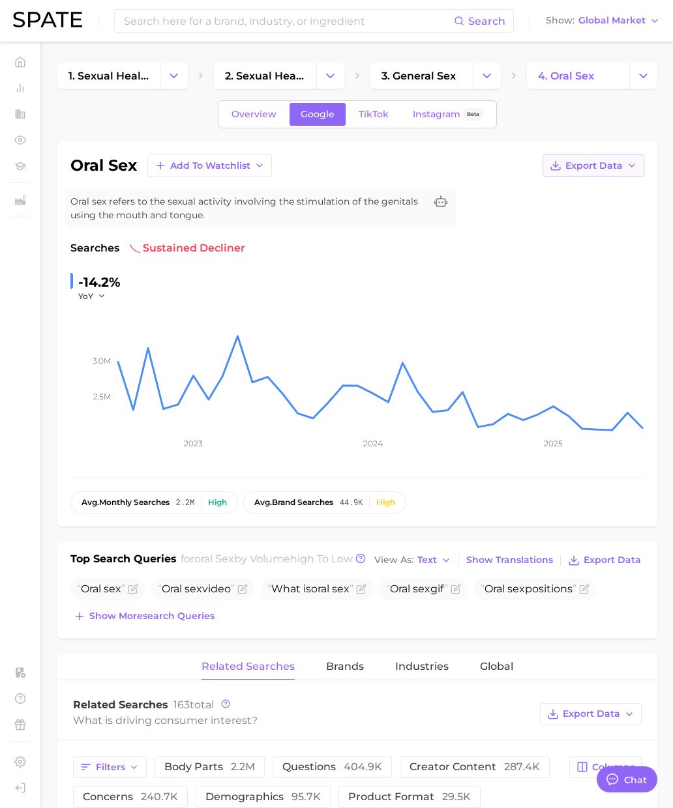
click at [594, 166] on span "Export Data" at bounding box center [593, 165] width 57 height 11
click at [619, 566] on span "Export Data" at bounding box center [611, 560] width 57 height 11
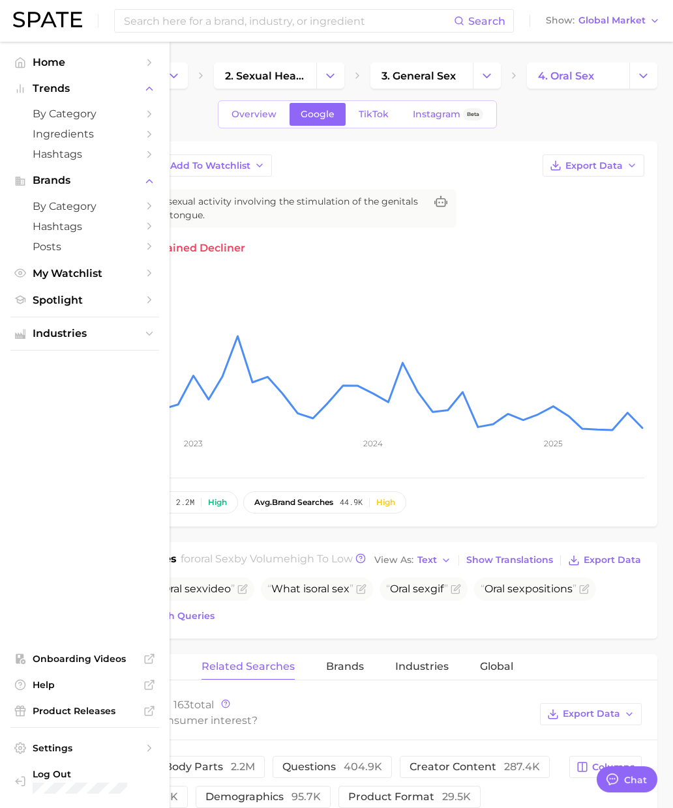
type textarea "x"
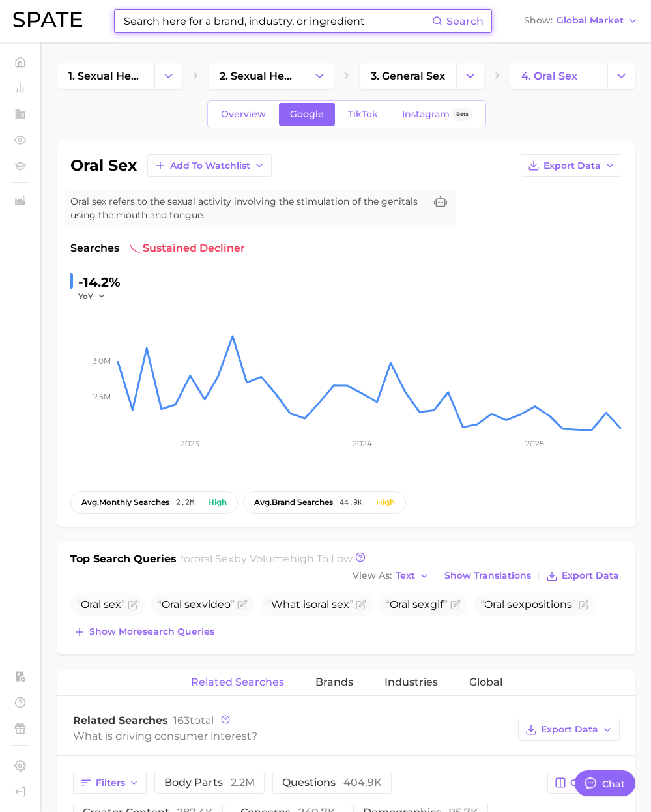
click at [166, 22] on input at bounding box center [278, 21] width 310 height 22
paste input "meaning"
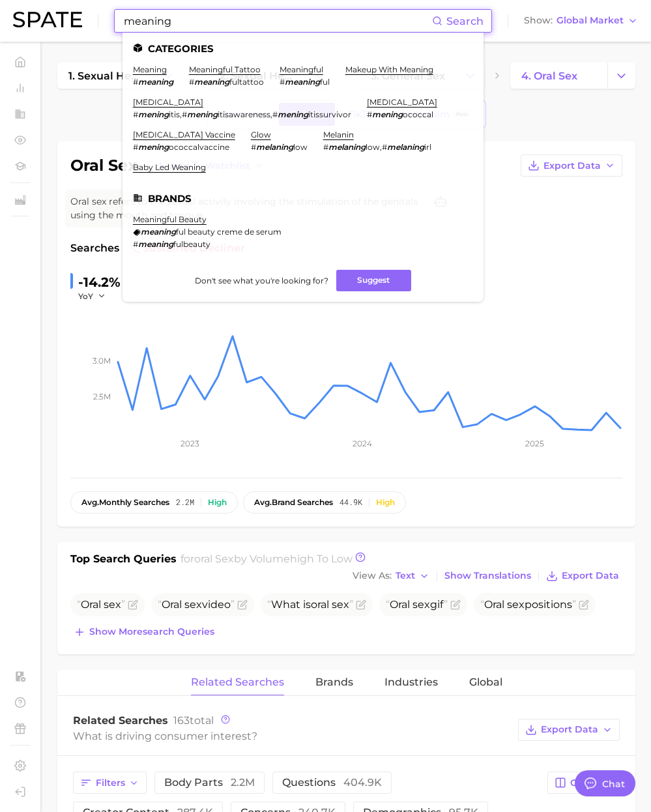
type input "meaning"
click at [555, 253] on div "Searches sustained decliner" at bounding box center [346, 249] width 552 height 16
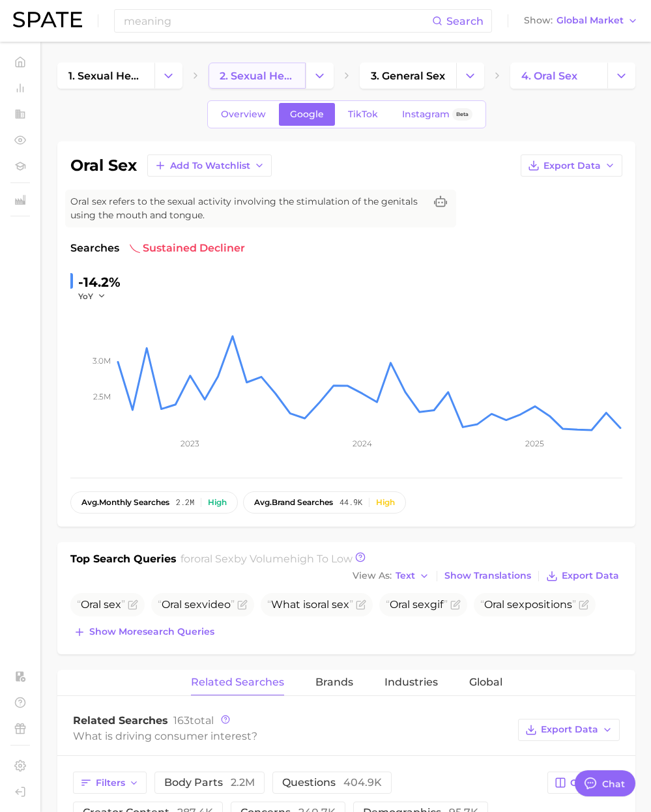
click at [246, 75] on span "2. sexual health concerns" at bounding box center [257, 76] width 75 height 12
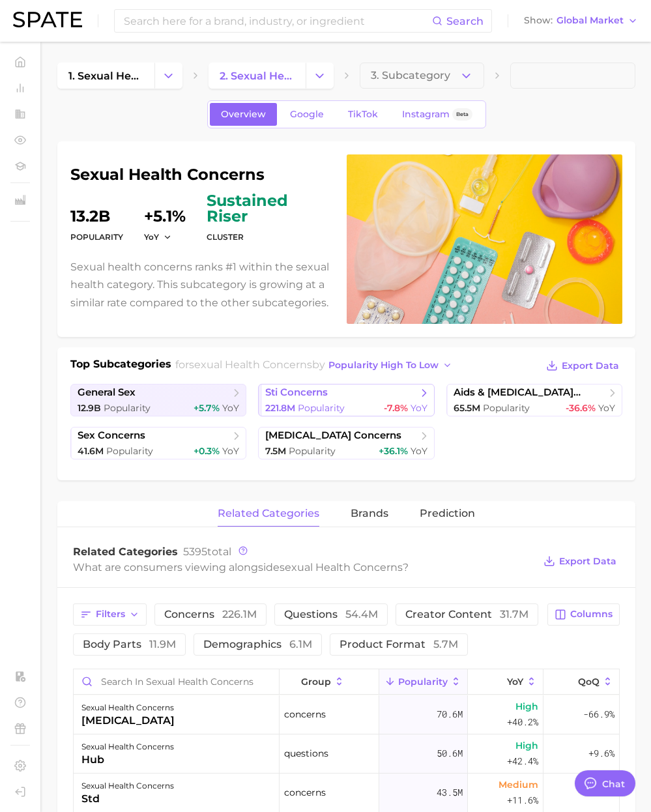
click at [316, 407] on span "Popularity" at bounding box center [321, 408] width 47 height 12
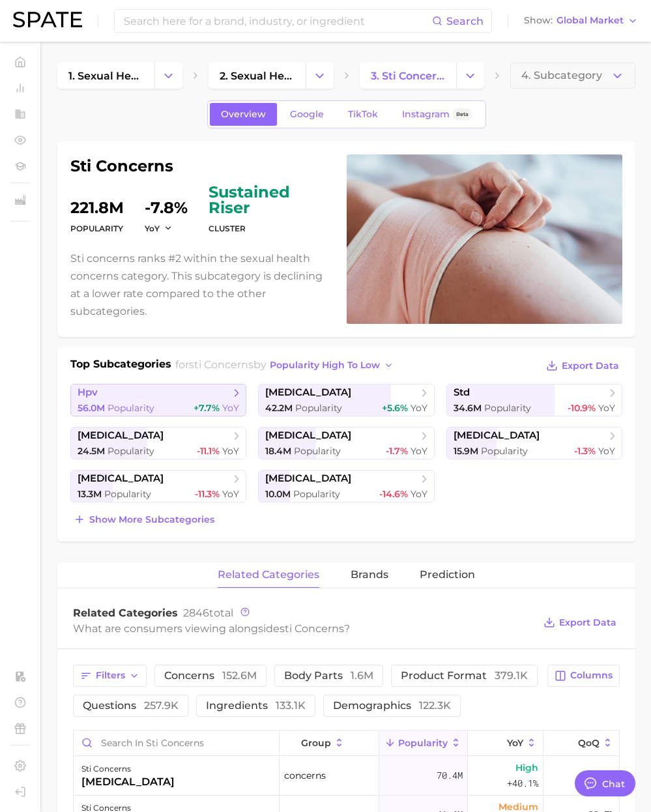
click at [137, 401] on link "hpv 56.0m Popularity +7.7% YoY" at bounding box center [158, 400] width 176 height 33
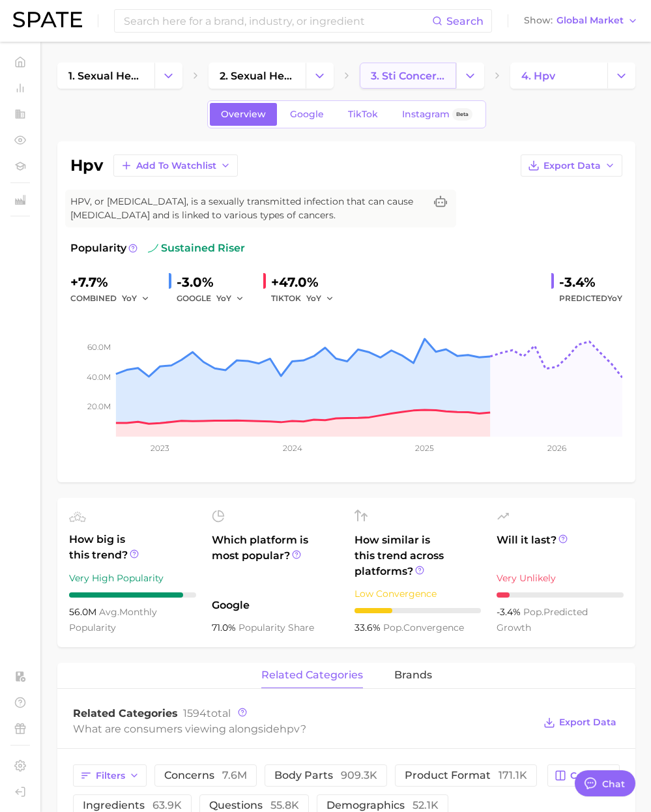
click at [410, 78] on span "3. sti concerns" at bounding box center [408, 76] width 75 height 12
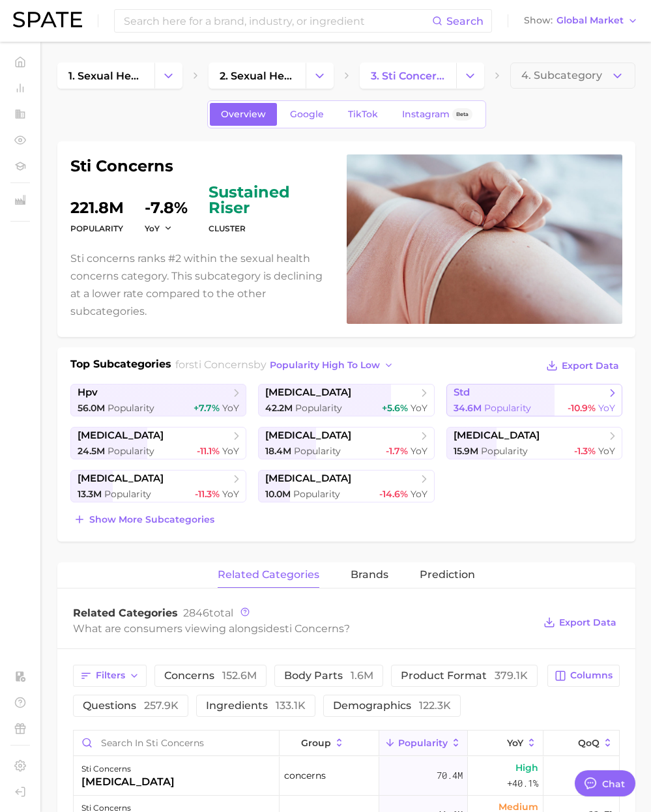
click at [493, 396] on span "std" at bounding box center [530, 393] width 153 height 13
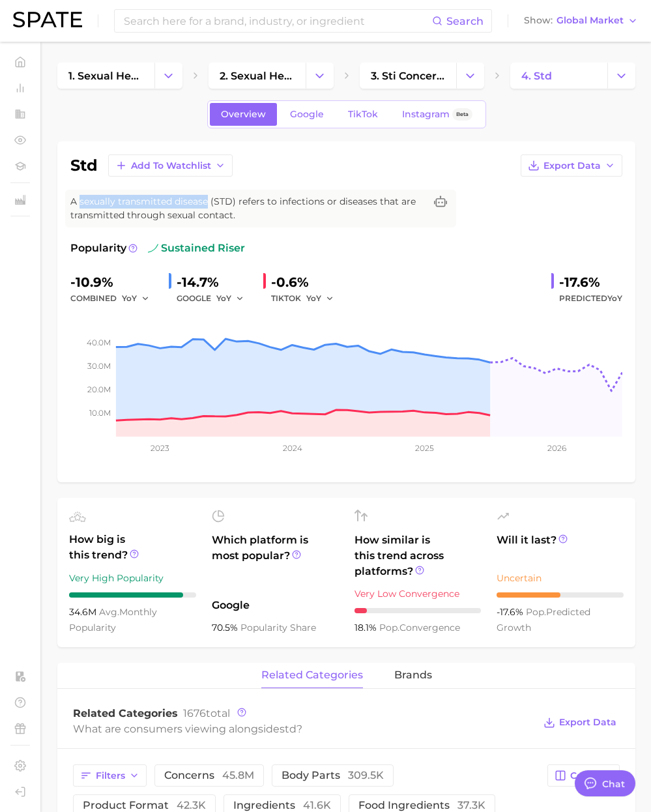
drag, startPoint x: 80, startPoint y: 201, endPoint x: 209, endPoint y: 203, distance: 128.4
click at [209, 203] on span "A sexually transmitted disease (STD) refers to infections or diseases that are …" at bounding box center [247, 208] width 355 height 27
copy span "sexually transmitted disease"
click at [414, 80] on span "3. sti concerns" at bounding box center [408, 76] width 75 height 12
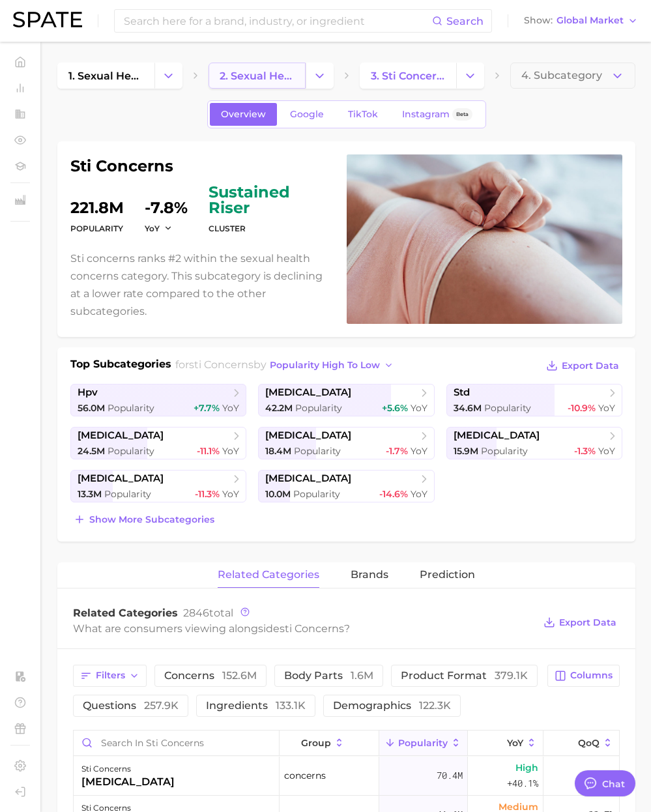
click at [255, 71] on span "2. sexual health concerns" at bounding box center [257, 76] width 75 height 12
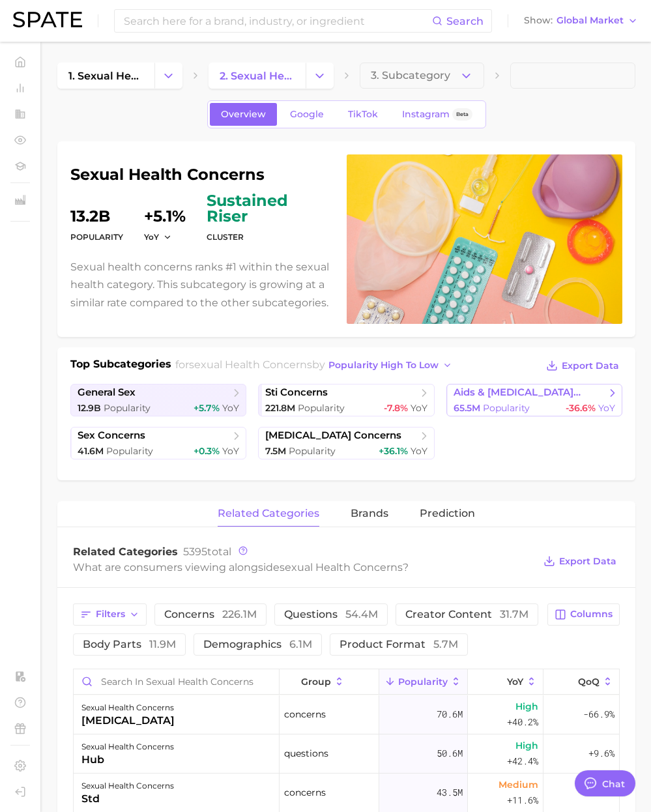
click at [501, 406] on span "Popularity" at bounding box center [506, 408] width 47 height 12
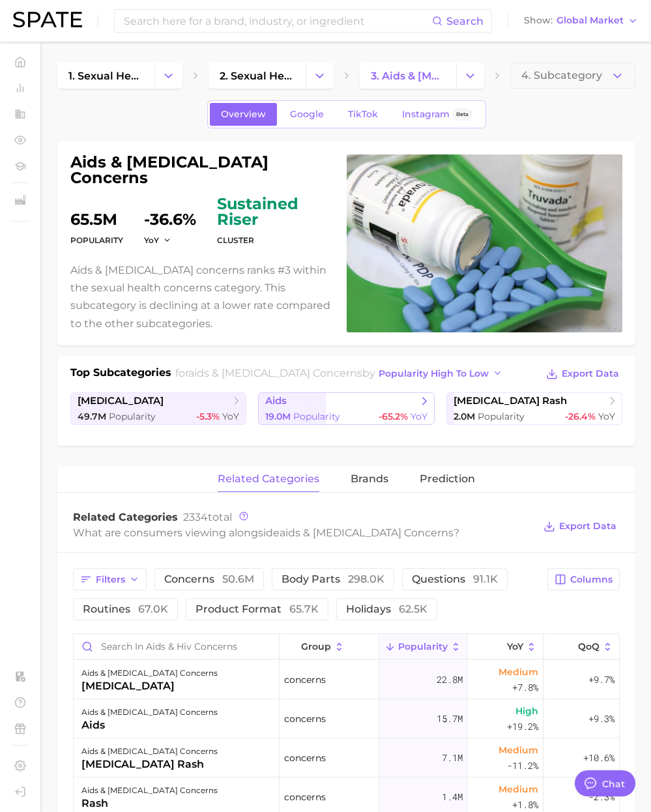
click at [332, 395] on span "aids" at bounding box center [341, 400] width 153 height 13
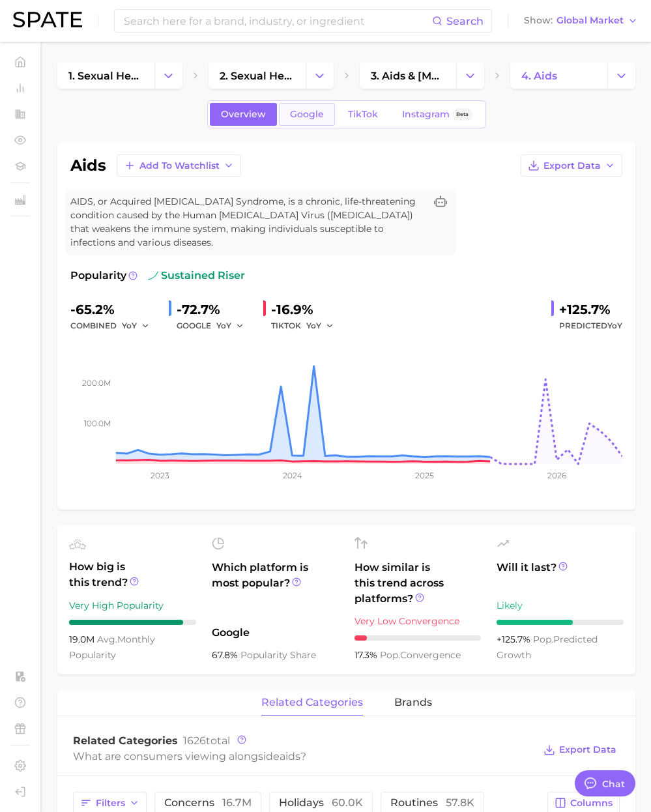
click at [296, 113] on span "Google" at bounding box center [307, 114] width 34 height 11
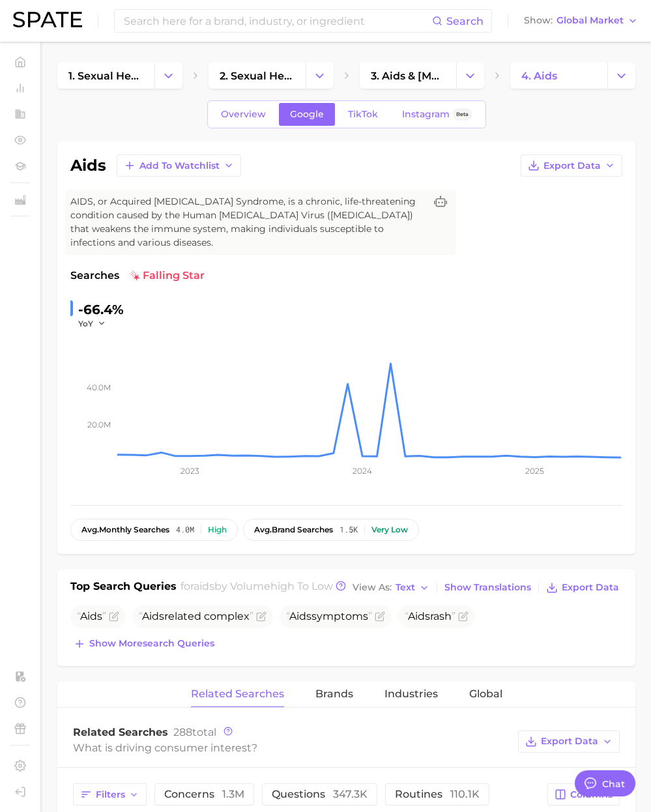
scroll to position [10, 0]
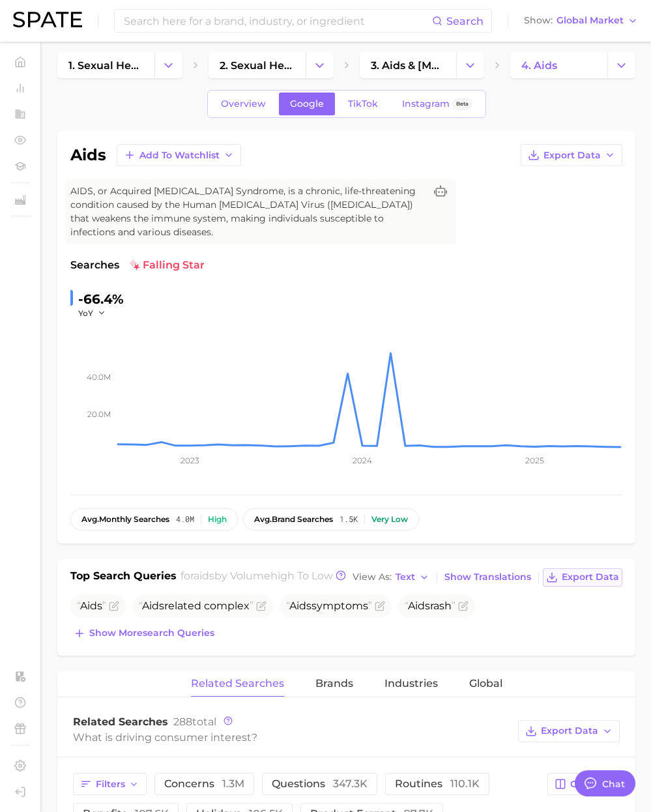
click at [587, 583] on span "Export Data" at bounding box center [590, 577] width 57 height 11
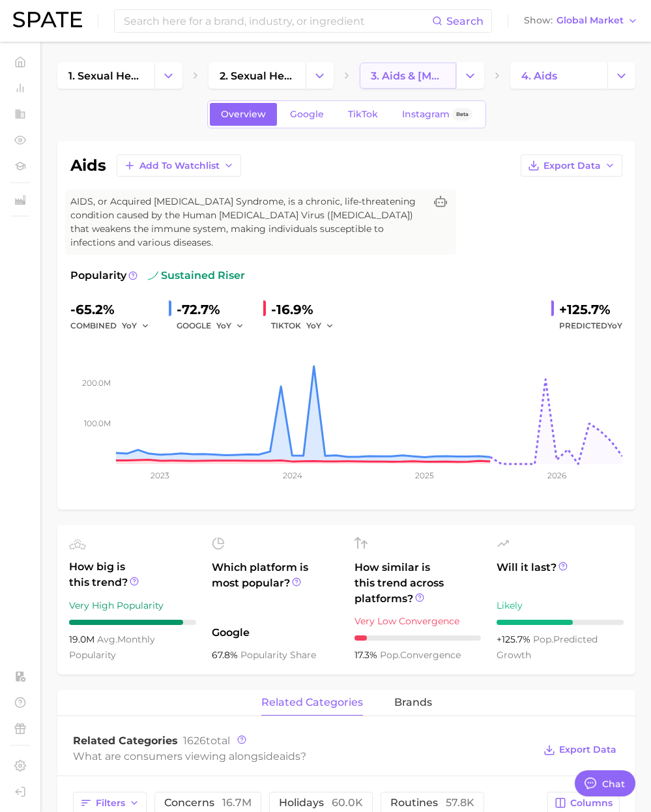
click at [385, 85] on link "3. aids & hiv concerns" at bounding box center [408, 76] width 97 height 26
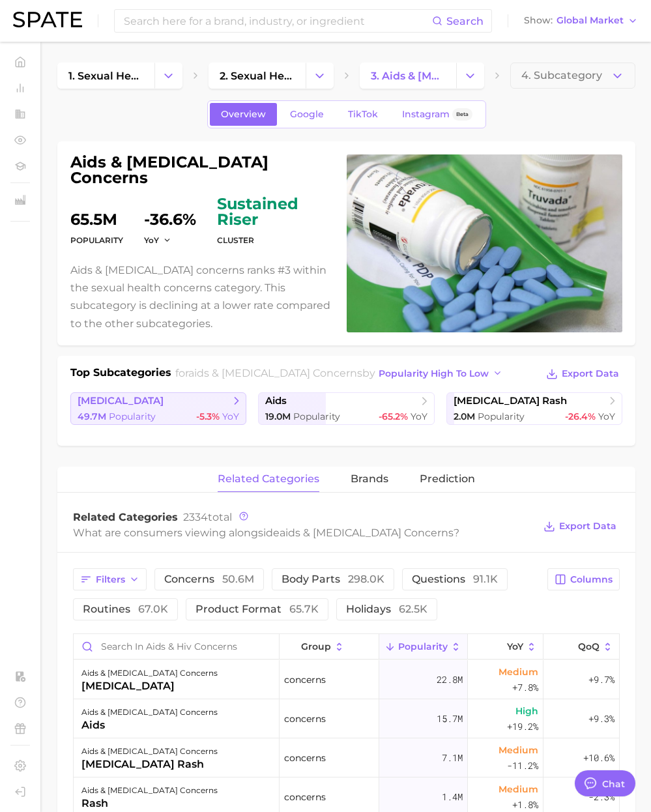
click at [164, 411] on div "49.7m Popularity -5.3% YoY" at bounding box center [159, 417] width 162 height 12
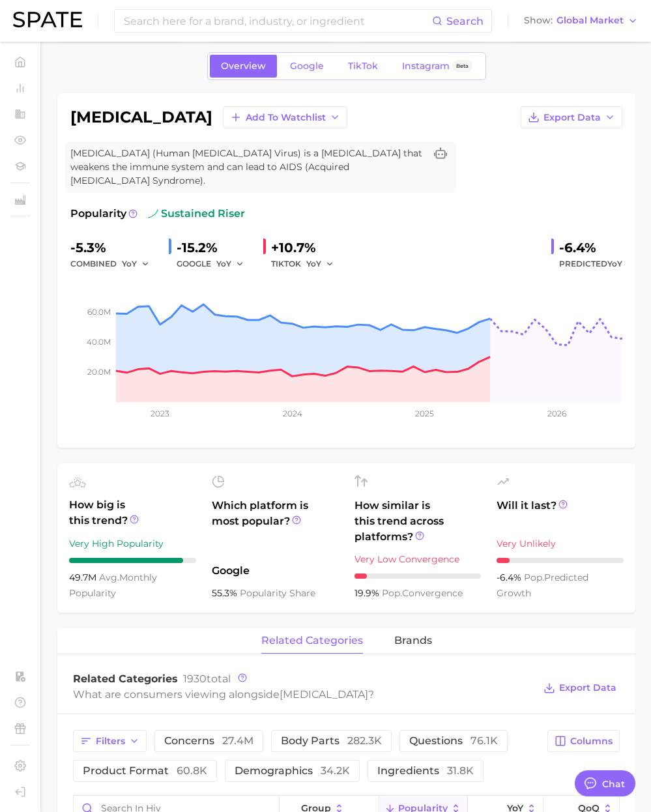
scroll to position [69, 0]
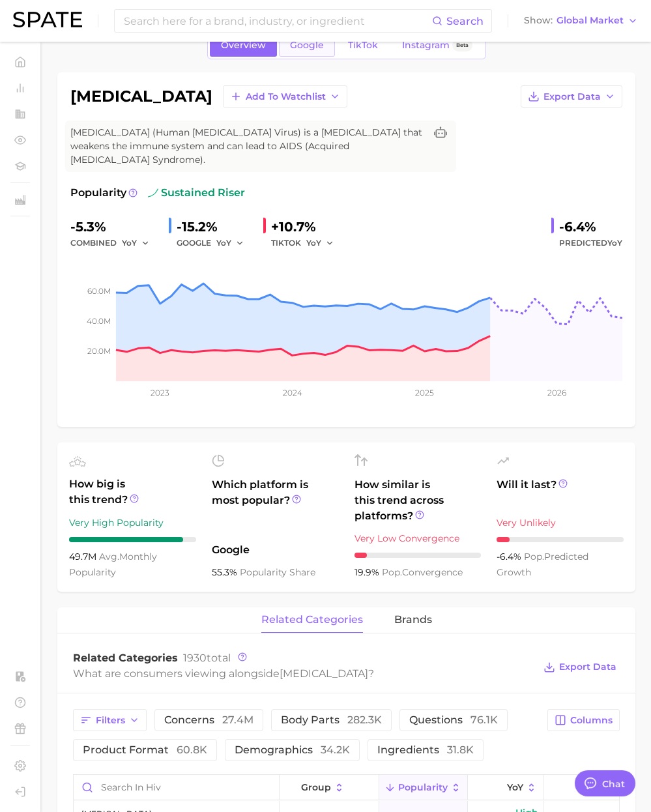
click at [310, 49] on span "Google" at bounding box center [307, 45] width 34 height 11
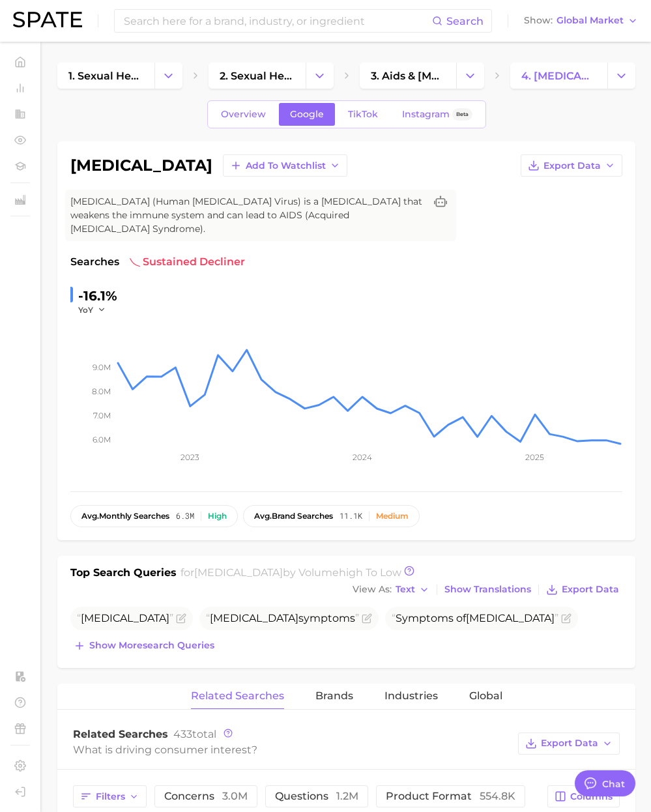
scroll to position [94, 0]
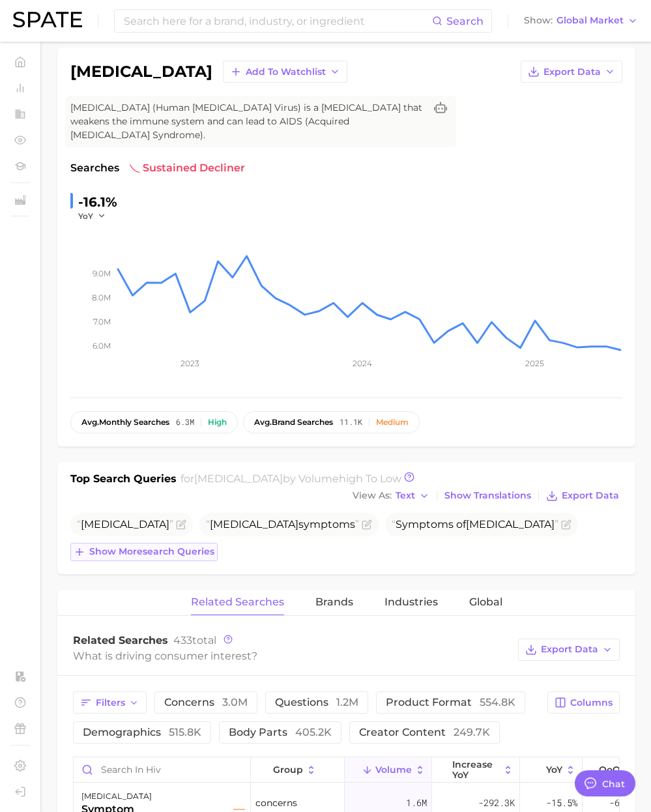
click at [170, 546] on span "Show more search queries" at bounding box center [151, 551] width 125 height 11
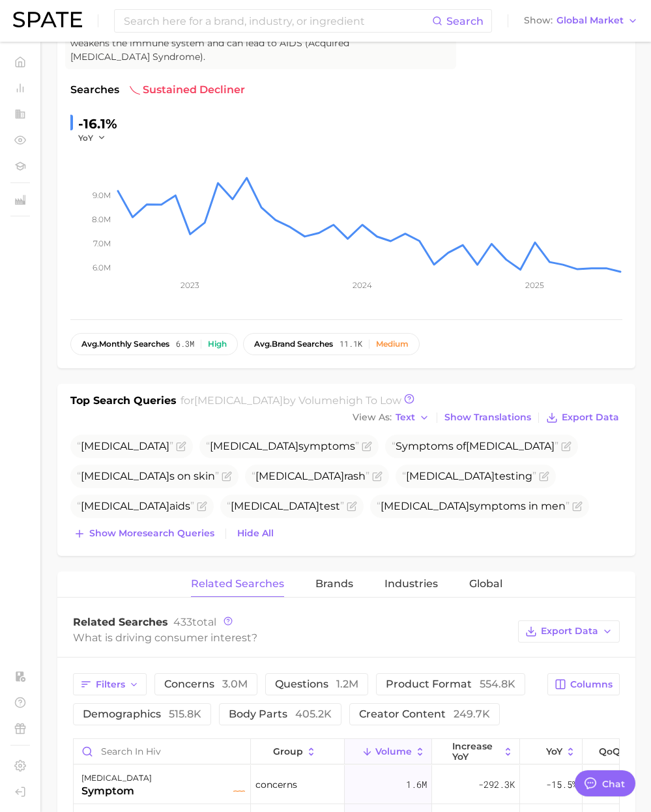
scroll to position [188, 0]
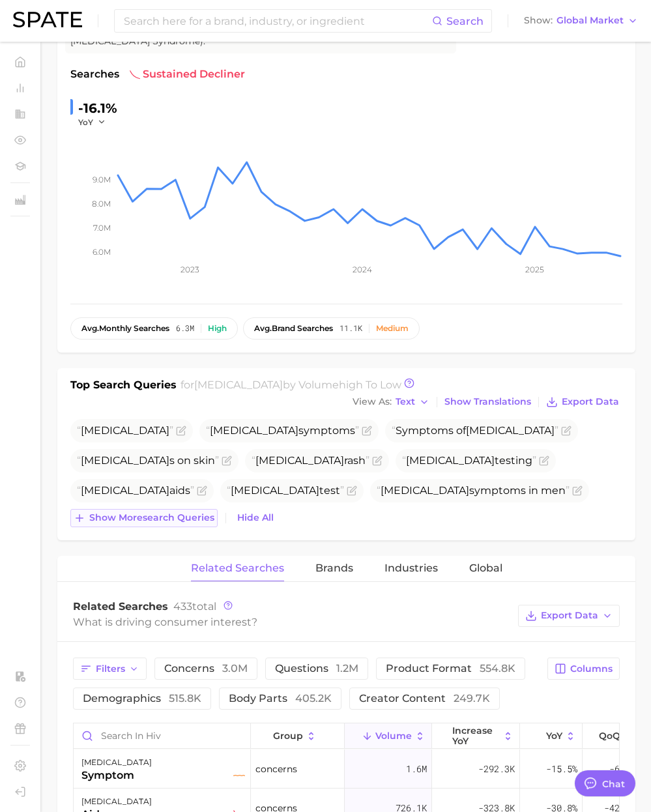
click at [205, 512] on span "Show more search queries" at bounding box center [151, 517] width 125 height 11
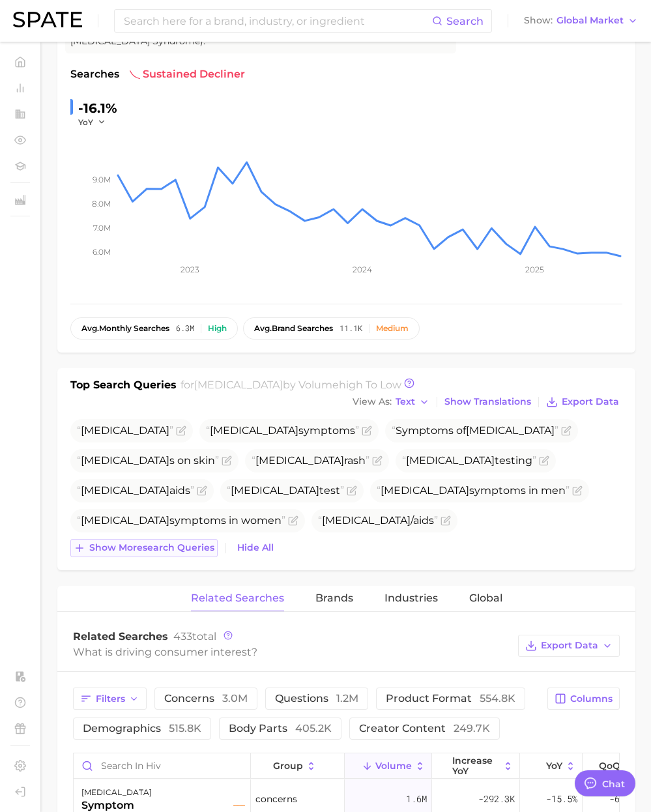
click at [199, 542] on span "Show more search queries" at bounding box center [151, 547] width 125 height 11
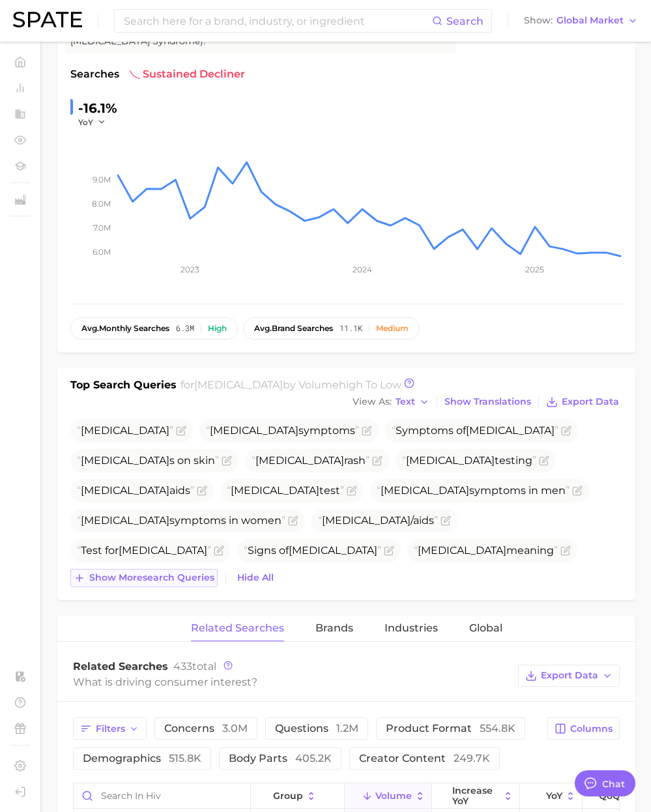
click at [209, 572] on span "Show more search queries" at bounding box center [151, 577] width 125 height 11
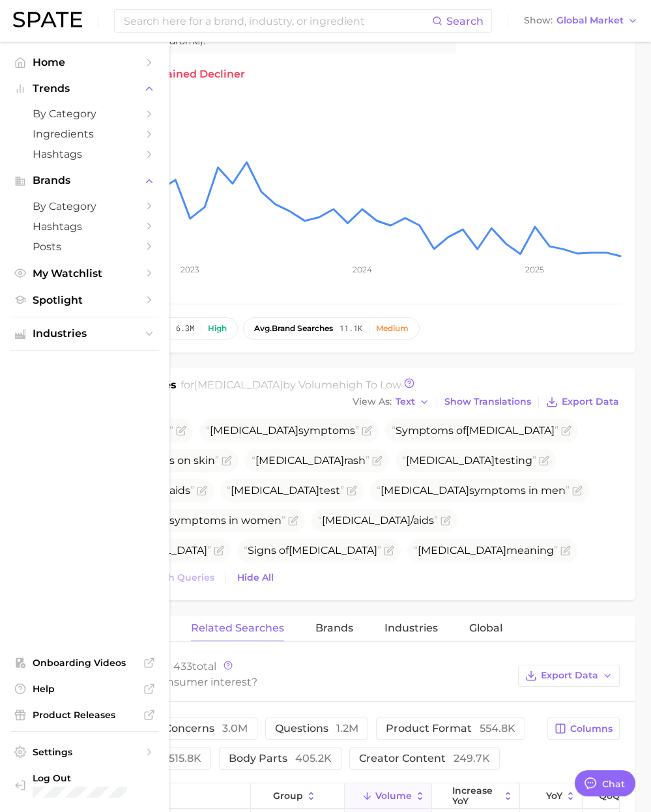
scroll to position [69, 0]
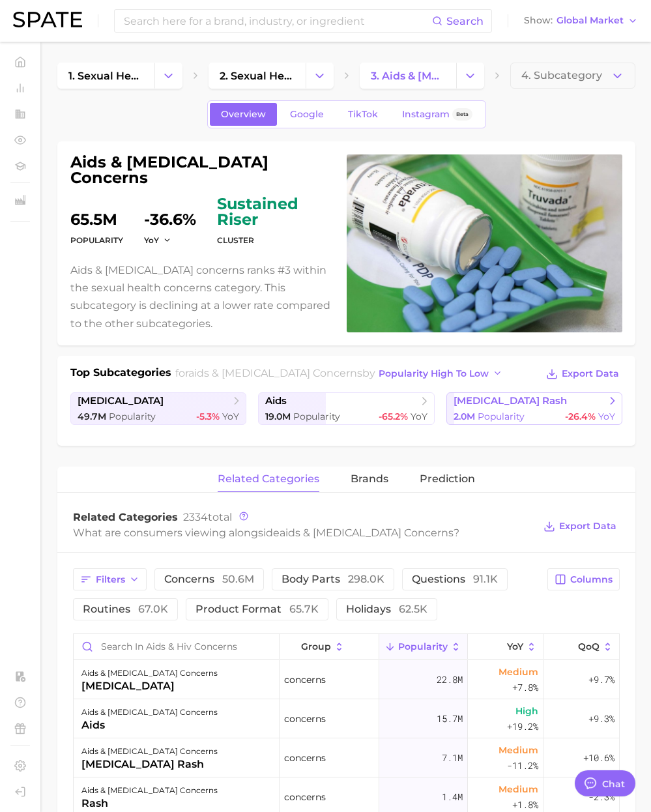
click at [482, 401] on link "hiv rash 2.0m Popularity -26.4% YoY" at bounding box center [535, 408] width 176 height 33
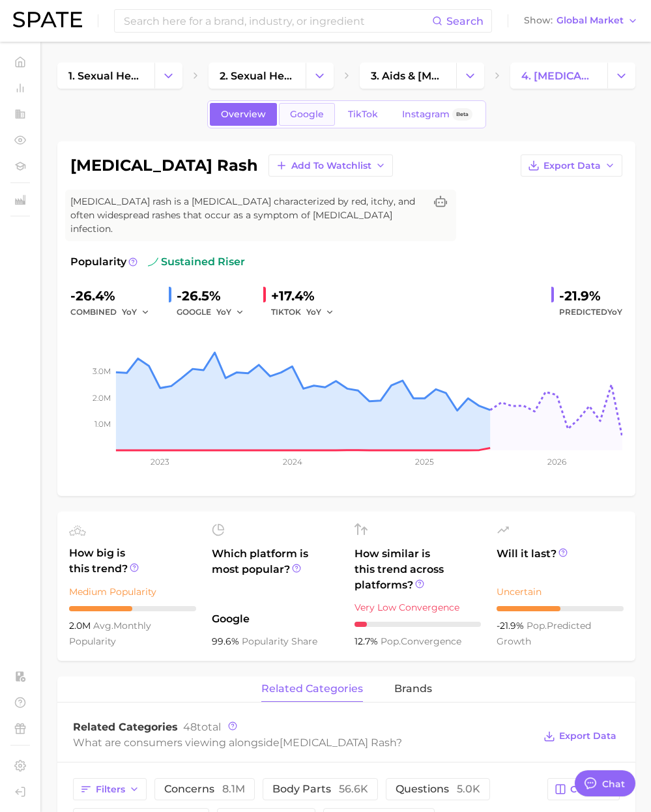
click at [301, 113] on span "Google" at bounding box center [307, 114] width 34 height 11
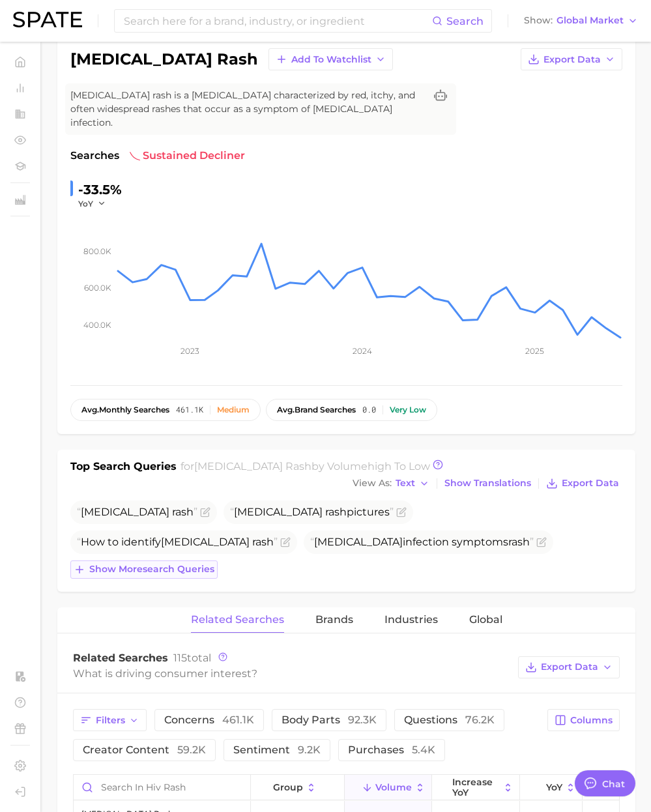
scroll to position [126, 0]
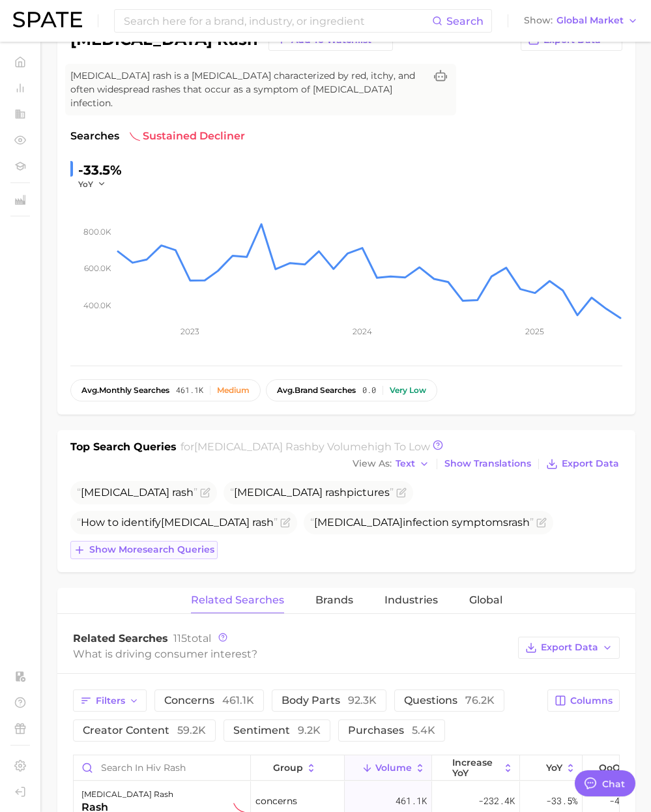
click at [150, 542] on button "Show more search queries" at bounding box center [143, 550] width 147 height 18
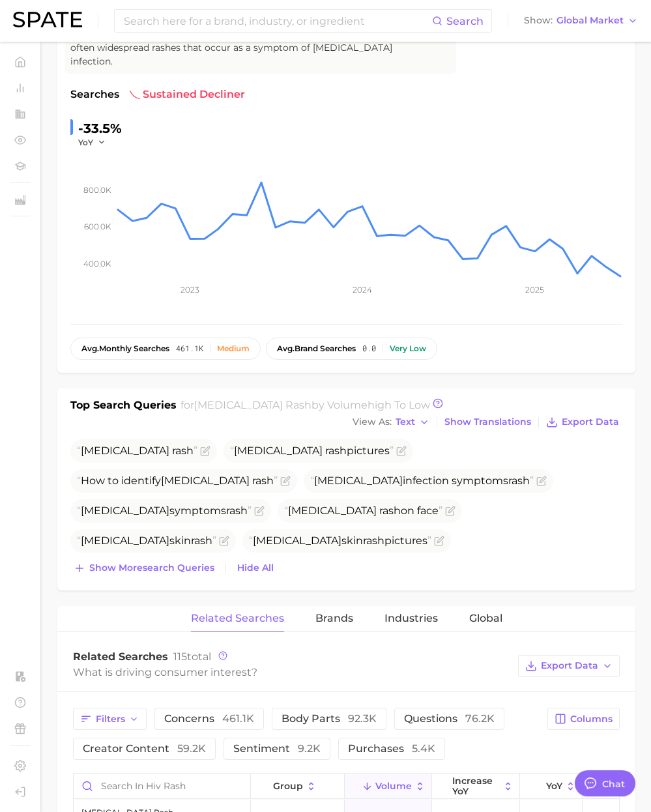
scroll to position [194, 0]
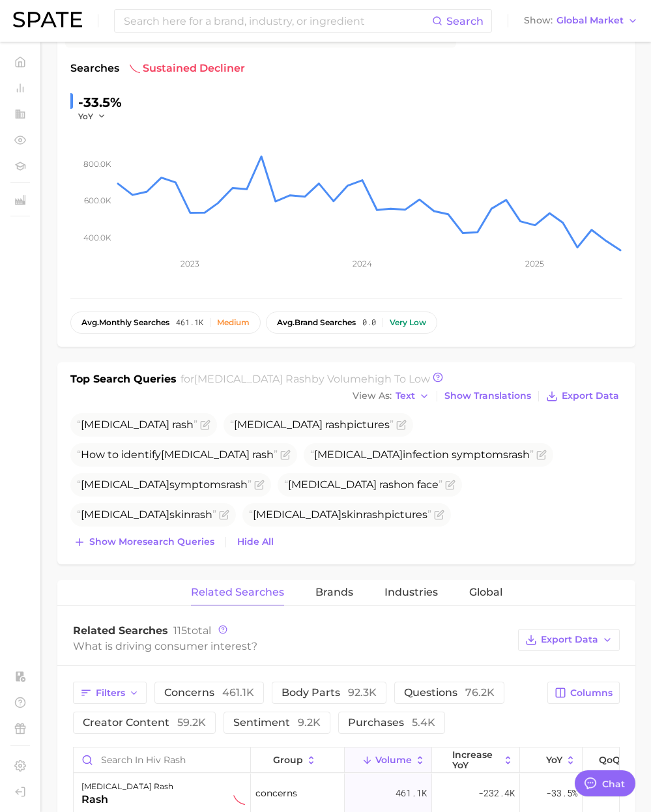
click at [194, 539] on div "Top Search Queries for hiv rash by Volume high to low View As Text Show Transla…" at bounding box center [346, 463] width 578 height 202
click at [194, 536] on button "Show more search queries" at bounding box center [143, 542] width 147 height 18
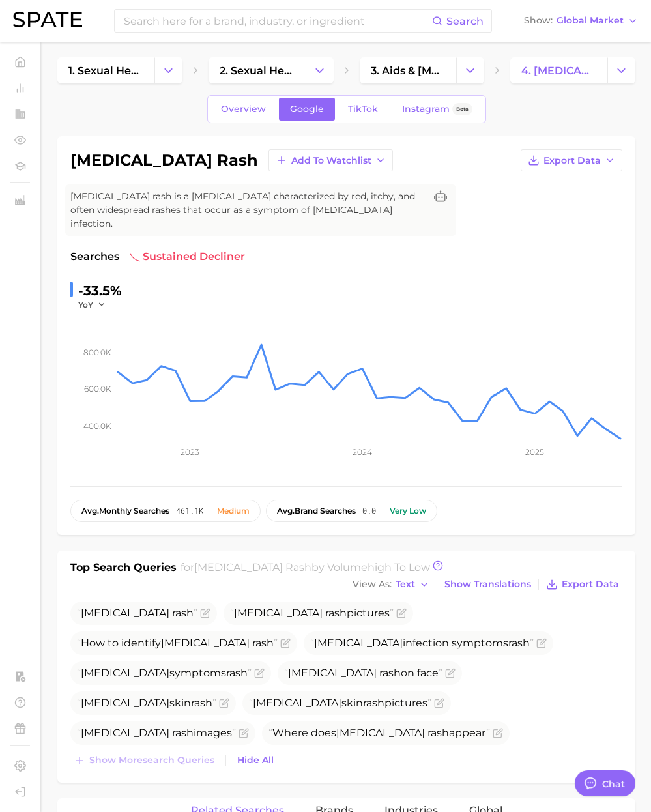
scroll to position [0, 0]
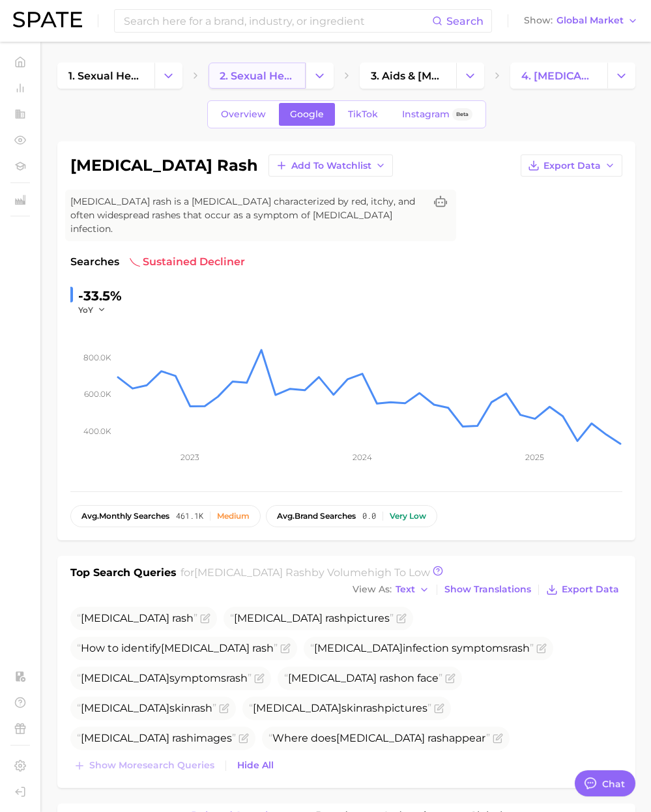
click at [252, 79] on span "2. sexual health concerns" at bounding box center [257, 76] width 75 height 12
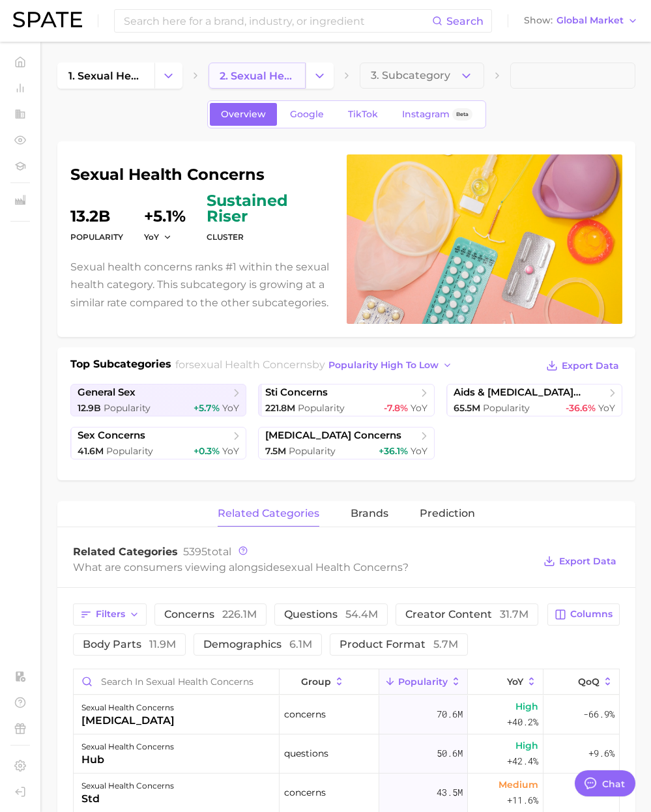
click at [257, 77] on span "2. sexual health concerns" at bounding box center [257, 76] width 75 height 12
click at [318, 78] on icon "Change Category" at bounding box center [320, 76] width 14 height 14
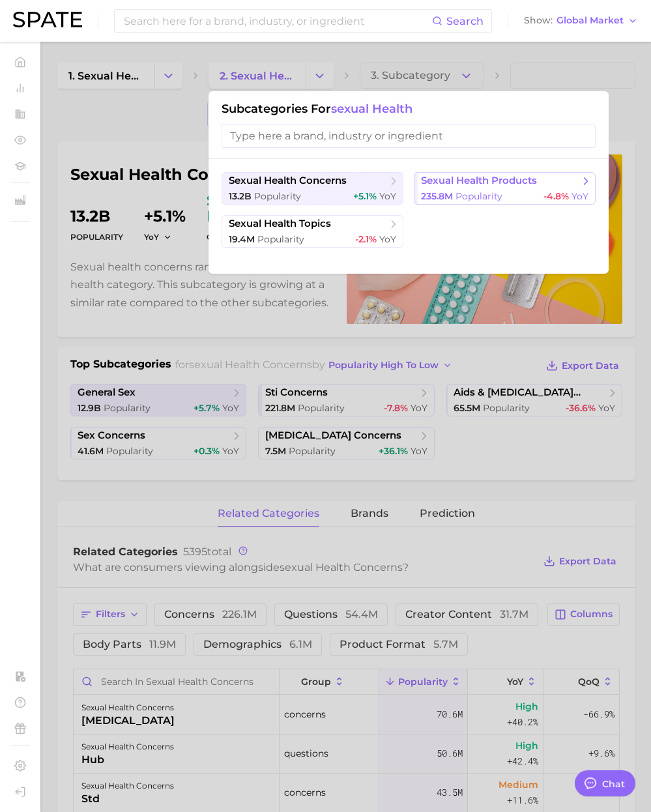
click at [447, 194] on span "235.8m" at bounding box center [437, 196] width 32 height 12
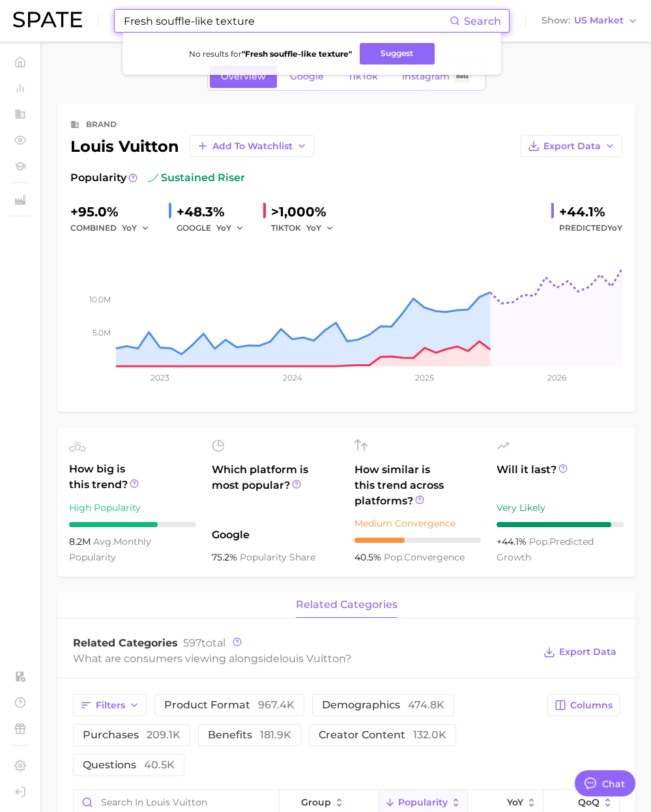
scroll to position [2137, 0]
click at [252, 22] on input "Fresh souffle-like texture" at bounding box center [286, 21] width 327 height 22
drag, startPoint x: 259, startPoint y: 20, endPoint x: -18, endPoint y: 12, distance: 277.8
click at [0, 12] on html "sex and the city Search No results for " Fresh souffle-like texture " Suggest S…" at bounding box center [325, 406] width 651 height 812
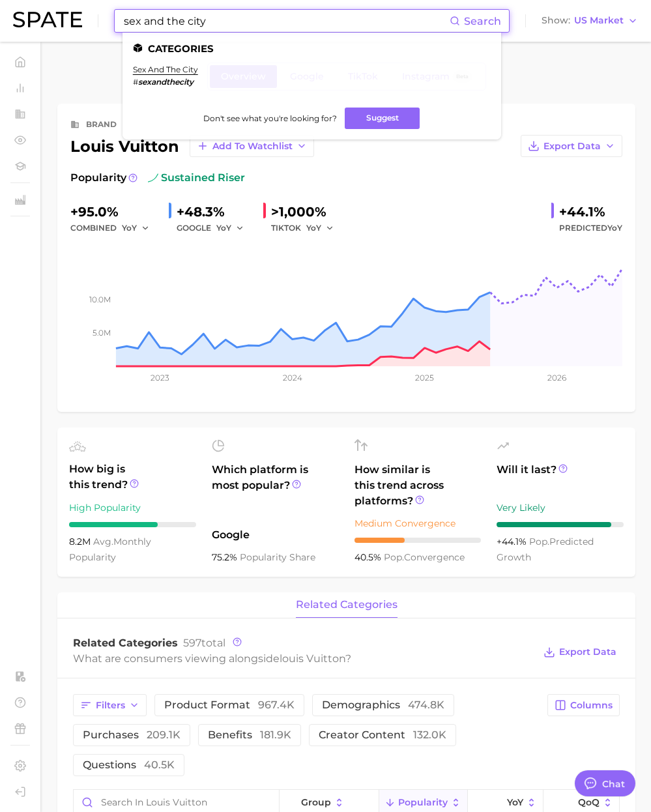
drag, startPoint x: 180, startPoint y: 26, endPoint x: 186, endPoint y: 25, distance: 6.6
click at [183, 25] on input "sex and the city" at bounding box center [286, 21] width 327 height 22
paste input "doll"
drag, startPoint x: 211, startPoint y: 22, endPoint x: 59, endPoint y: 10, distance: 152.3
click at [59, 10] on div "sex doll Search Categories sex and the city # sexandthecity Don't see what you'…" at bounding box center [325, 21] width 625 height 42
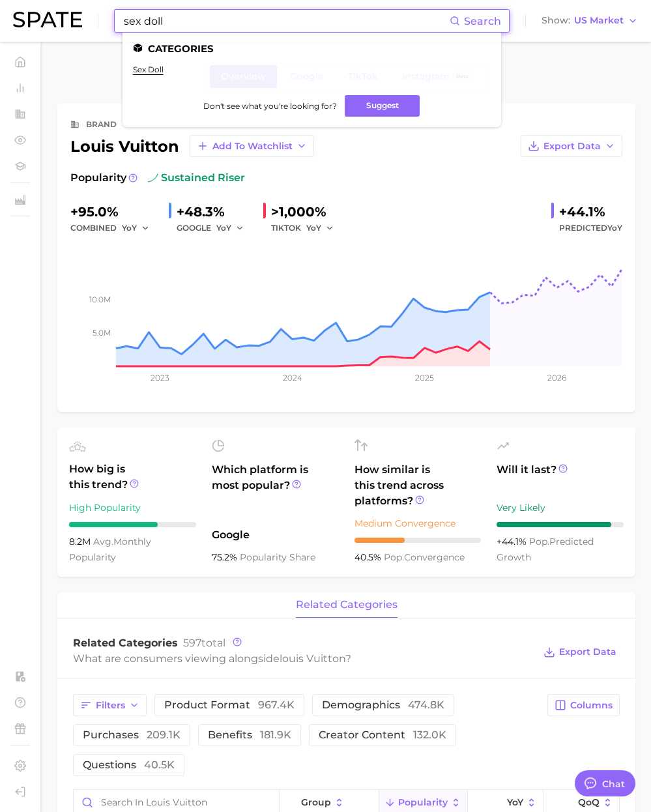
click at [169, 21] on input "sex doll" at bounding box center [286, 21] width 327 height 22
paste input "hpv vaccine"
drag, startPoint x: 23, startPoint y: 3, endPoint x: 15, endPoint y: 3, distance: 8.5
click at [15, 3] on div "hpv vaccine Search Categories sex doll Don't see what you're looking for? Sugge…" at bounding box center [325, 21] width 625 height 42
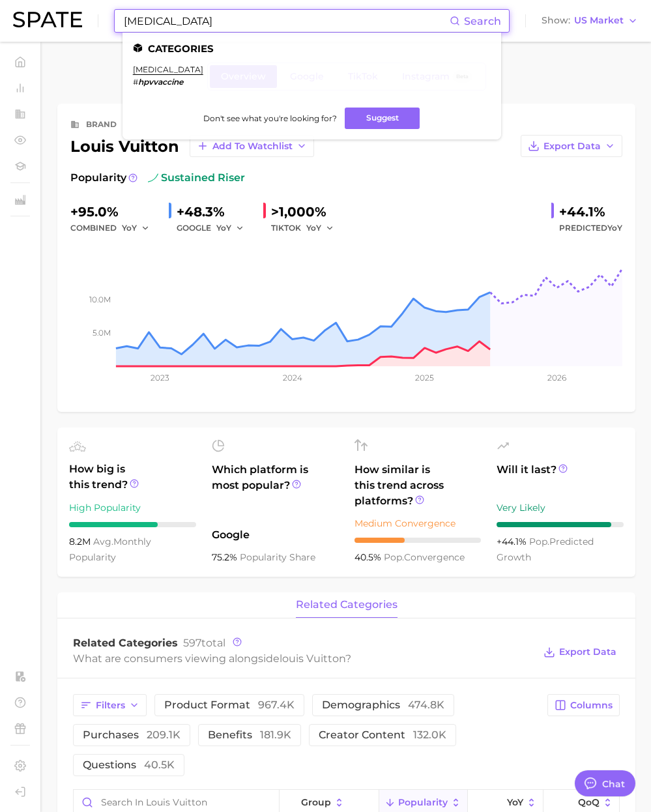
click at [171, 20] on input "hpv vaccine" at bounding box center [286, 21] width 327 height 22
drag, startPoint x: 209, startPoint y: 18, endPoint x: 141, endPoint y: 21, distance: 68.5
click at [141, 21] on input "hpv vaccine" at bounding box center [286, 21] width 327 height 22
click at [92, 12] on div "hpv Search Categories hpv # hpv hpv vaccine # hpv vaccine Don't see what you're…" at bounding box center [325, 21] width 625 height 42
paste input "Genital warts"
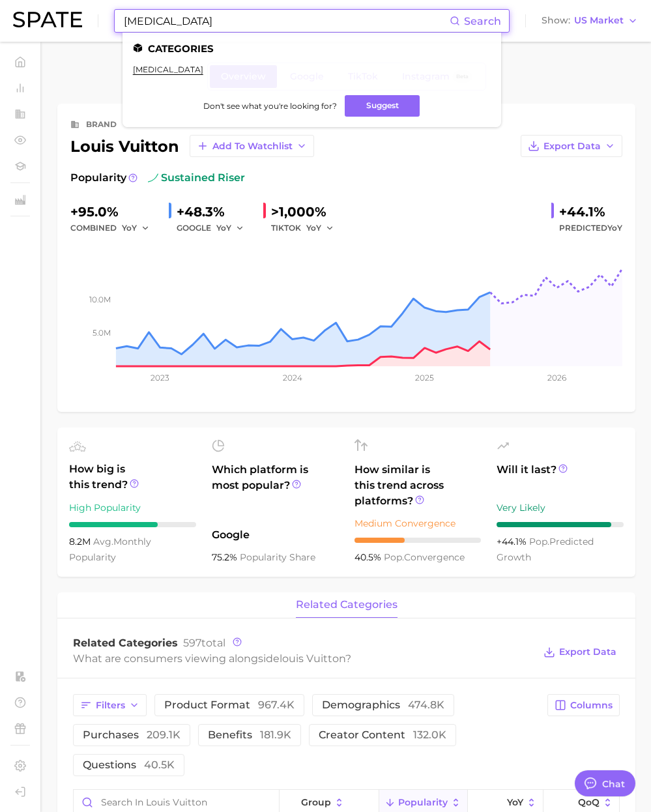
type input "Genital warts"
click at [169, 70] on link "genital warts" at bounding box center [168, 70] width 70 height 10
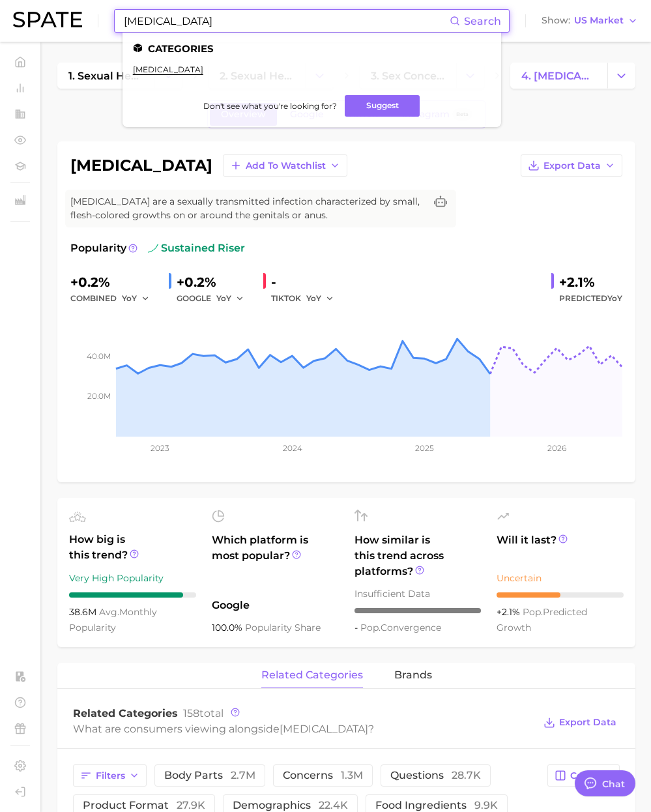
drag, startPoint x: 138, startPoint y: 30, endPoint x: 204, endPoint y: 25, distance: 66.0
click at [140, 30] on input "Genital warts" at bounding box center [286, 21] width 327 height 22
paste input "syphilis chancre"
drag, startPoint x: 35, startPoint y: 8, endPoint x: 20, endPoint y: 8, distance: 14.4
click at [20, 8] on div "syphilis chancre Search Categories genital warts Don't see what you're looking …" at bounding box center [325, 21] width 625 height 42
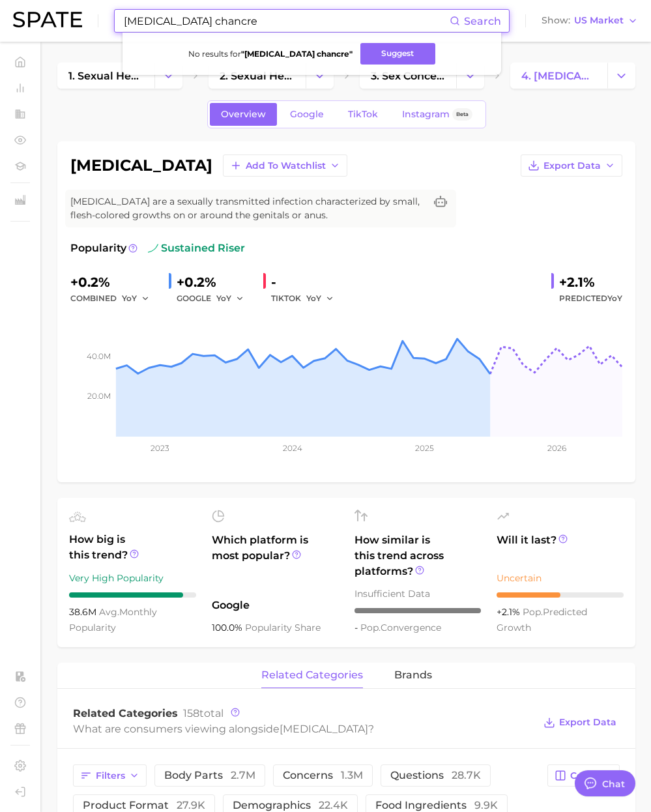
type input "syphilis chancre"
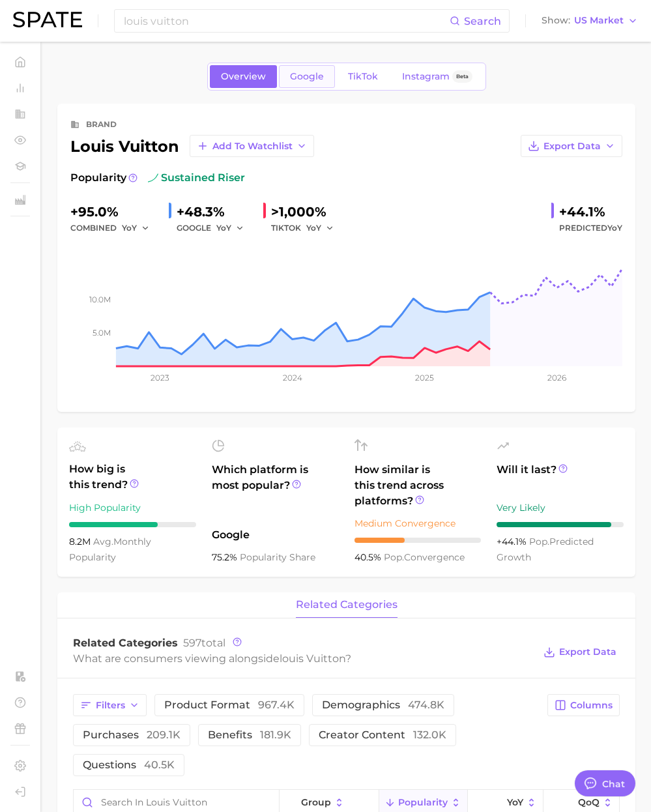
click at [314, 83] on link "Google" at bounding box center [307, 76] width 56 height 23
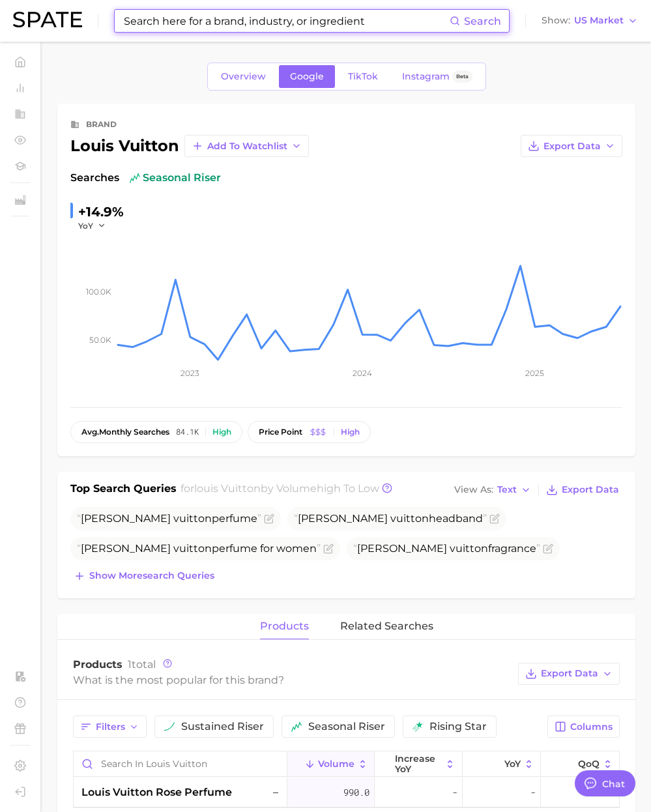
click at [181, 22] on input at bounding box center [286, 21] width 327 height 22
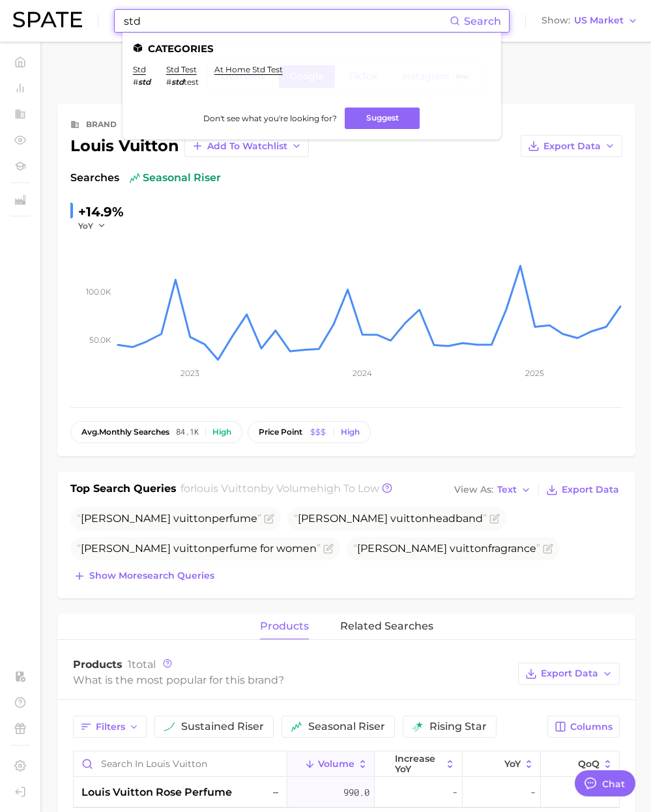
click at [154, 24] on input "std" at bounding box center [286, 21] width 327 height 22
drag, startPoint x: 159, startPoint y: 21, endPoint x: 67, endPoint y: 14, distance: 92.1
click at [68, 14] on div "std Search Categories std # std std test # std test at home std test Don't see …" at bounding box center [325, 21] width 625 height 42
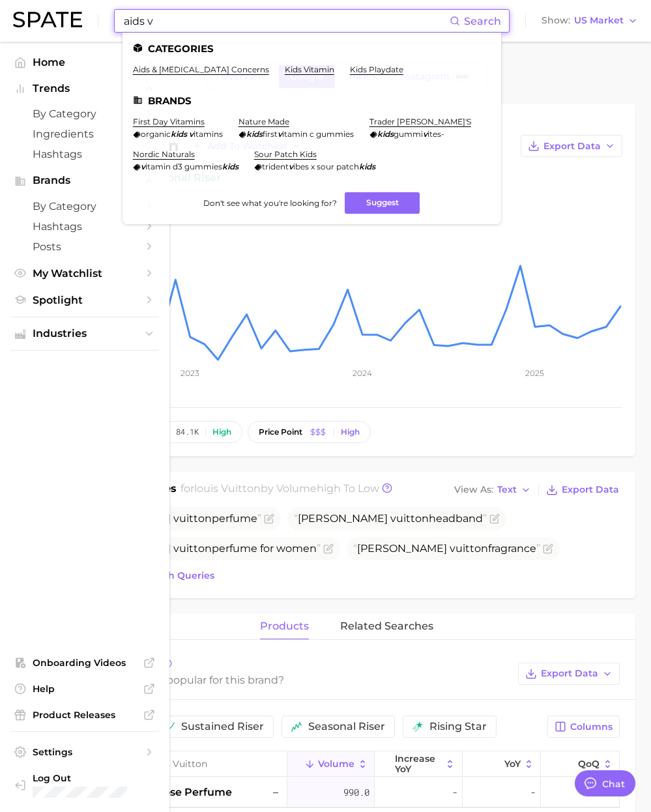
type input "aids v"
